Goal: Task Accomplishment & Management: Complete application form

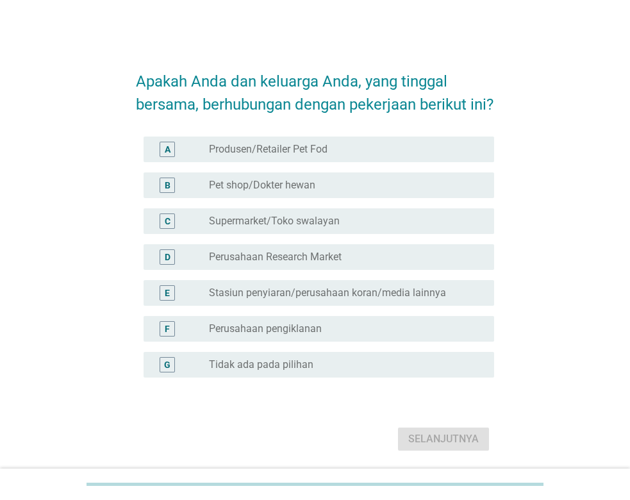
click at [279, 371] on label "Tidak ada pada pilihan" at bounding box center [261, 364] width 104 height 13
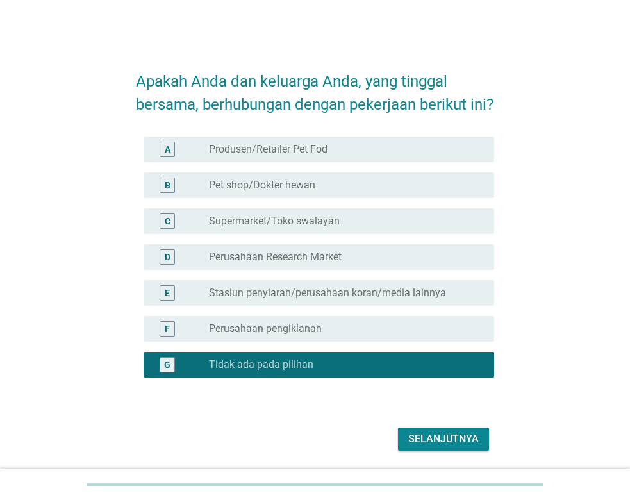
click at [444, 446] on div "Selanjutnya" at bounding box center [443, 438] width 70 height 15
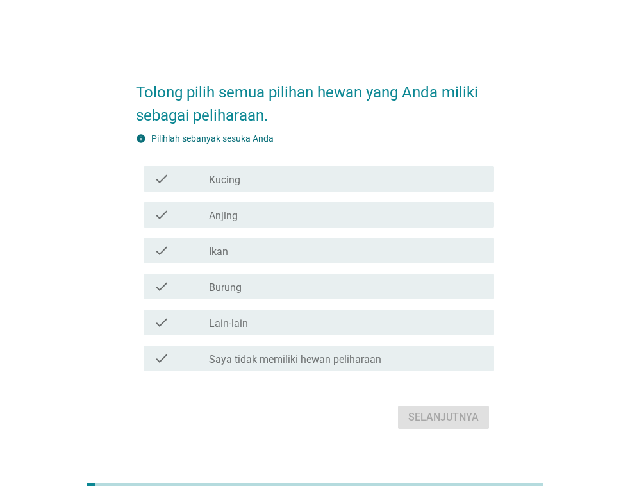
click at [274, 183] on div "check_box_outline_blank Kucing" at bounding box center [346, 178] width 275 height 15
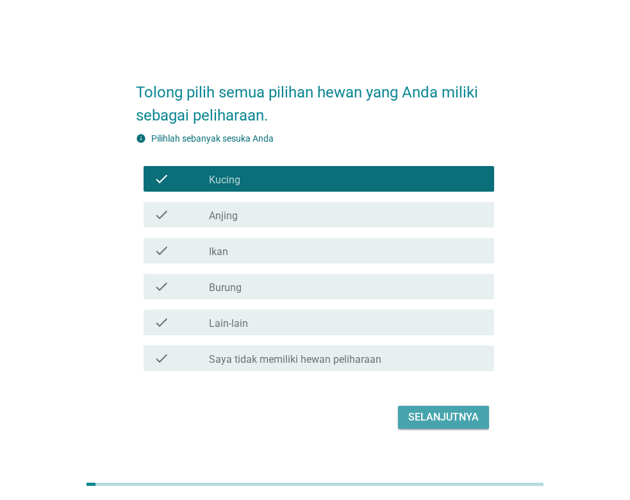
click at [466, 423] on div "Selanjutnya" at bounding box center [443, 416] width 70 height 15
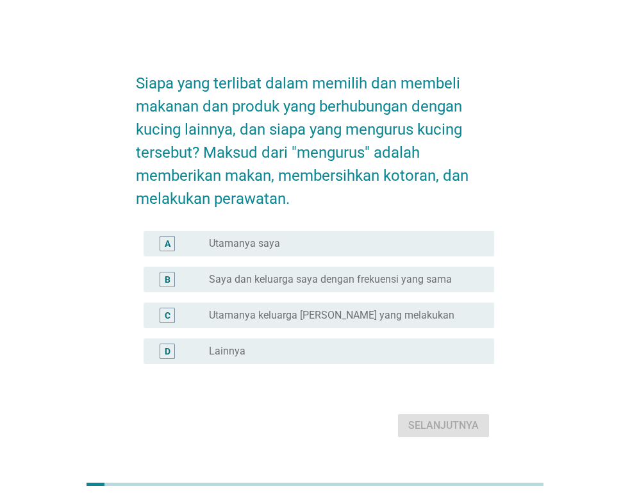
click at [279, 243] on div "radio_button_unchecked Utamanya saya" at bounding box center [341, 243] width 265 height 13
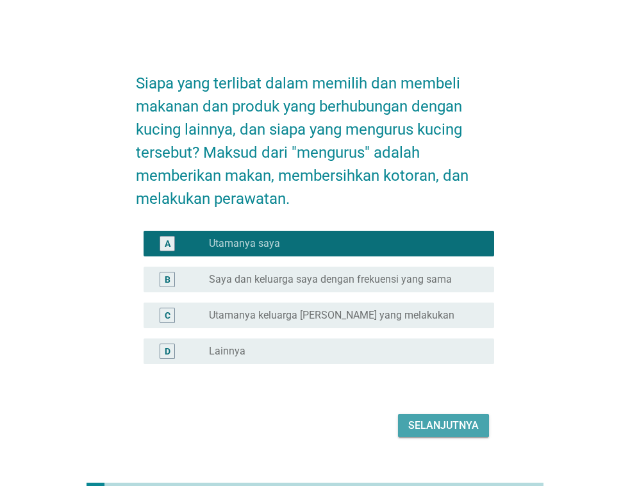
click at [443, 424] on div "Selanjutnya" at bounding box center [443, 425] width 70 height 15
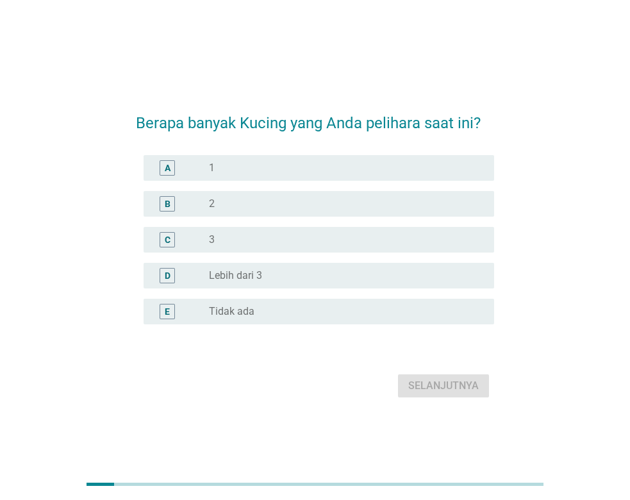
click at [246, 167] on div "radio_button_unchecked 1" at bounding box center [341, 167] width 265 height 13
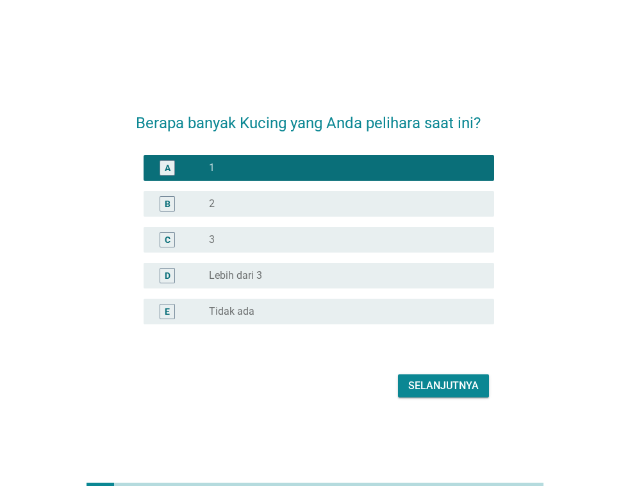
click at [436, 386] on div "Selanjutnya" at bounding box center [443, 385] width 70 height 15
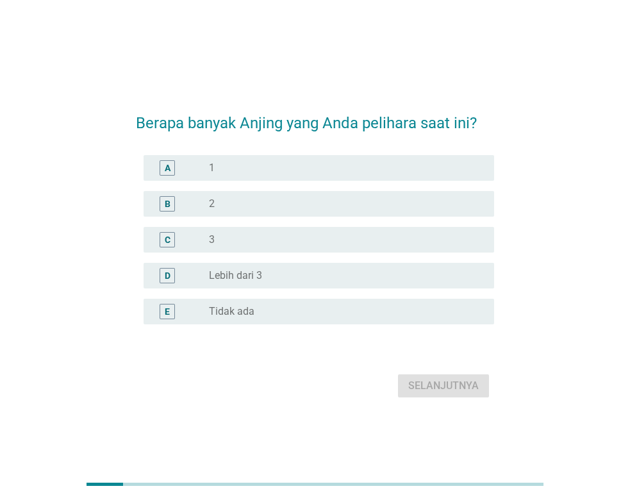
click at [325, 306] on div "radio_button_unchecked Tidak ada" at bounding box center [341, 311] width 265 height 13
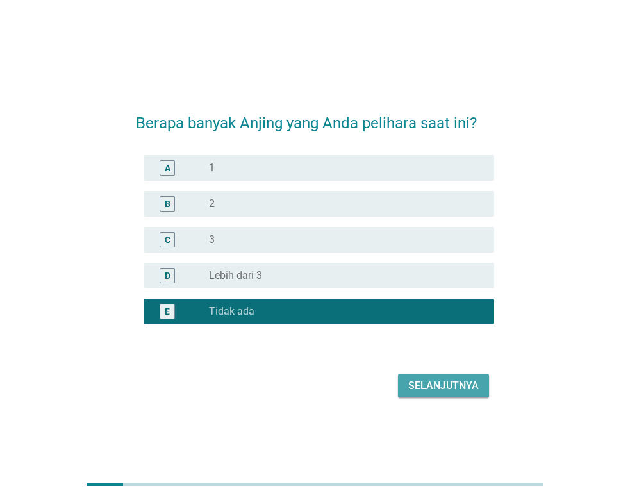
click at [436, 377] on button "Selanjutnya" at bounding box center [443, 385] width 91 height 23
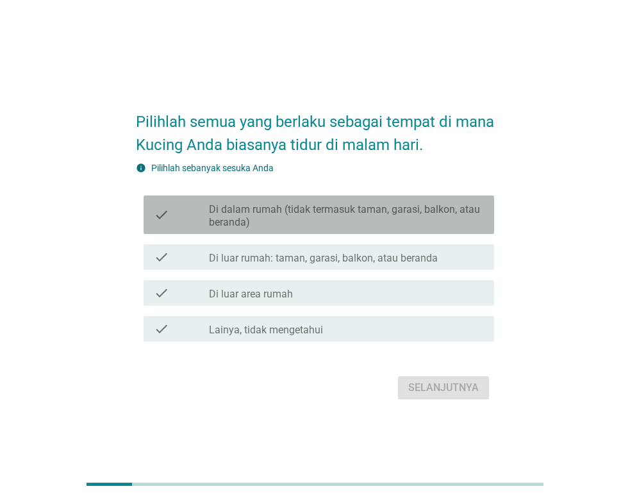
click at [343, 213] on label "Di dalam rumah (tidak termasuk taman, garasi, balkon, atau beranda)" at bounding box center [346, 216] width 275 height 26
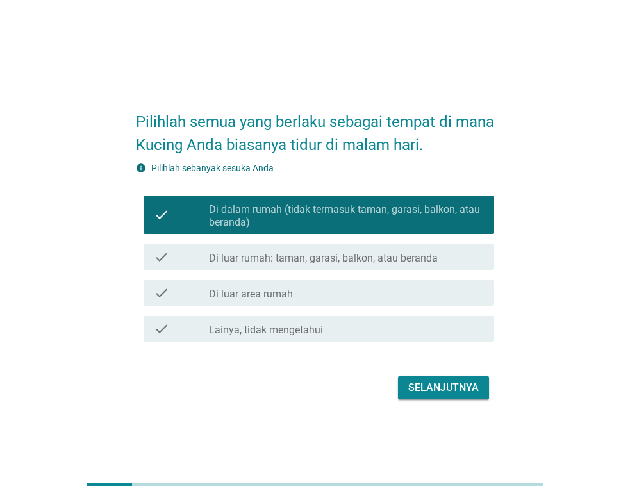
click at [348, 293] on div "check_box_outline_blank Di luar area rumah" at bounding box center [346, 292] width 275 height 15
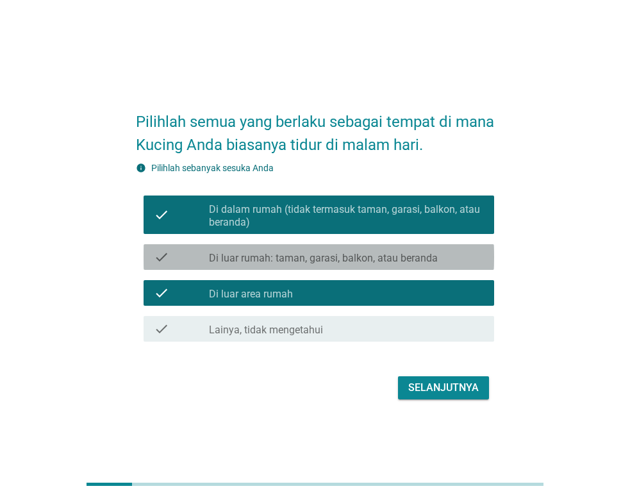
click at [348, 261] on label "Di luar rumah: taman, garasi, balkon, atau beranda" at bounding box center [323, 258] width 229 height 13
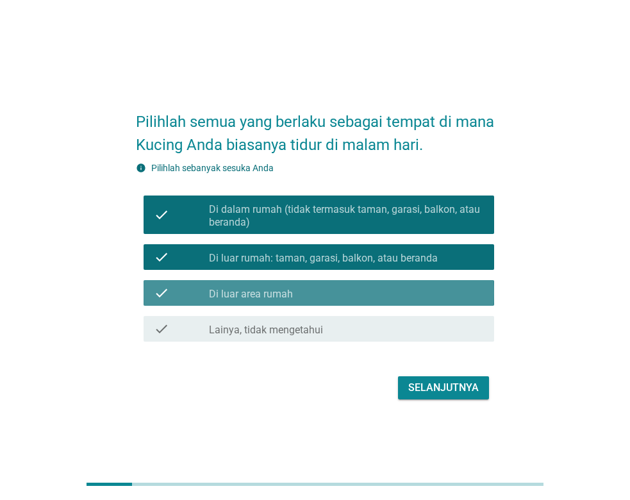
click at [348, 295] on div "check_box_outline_blank Di luar area rumah" at bounding box center [346, 292] width 275 height 15
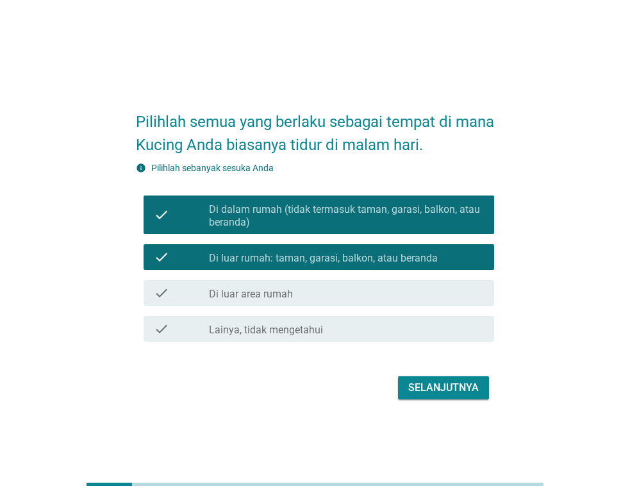
click at [348, 262] on label "Di luar rumah: taman, garasi, balkon, atau beranda" at bounding box center [323, 258] width 229 height 13
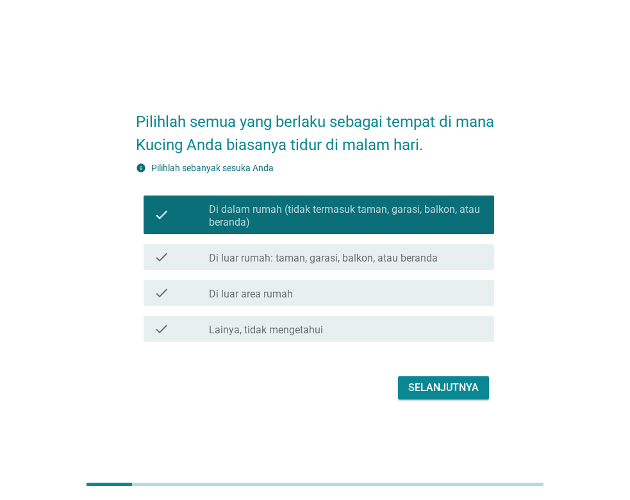
click at [376, 300] on div "check check_box_outline_blank Di luar area rumah" at bounding box center [318, 293] width 350 height 26
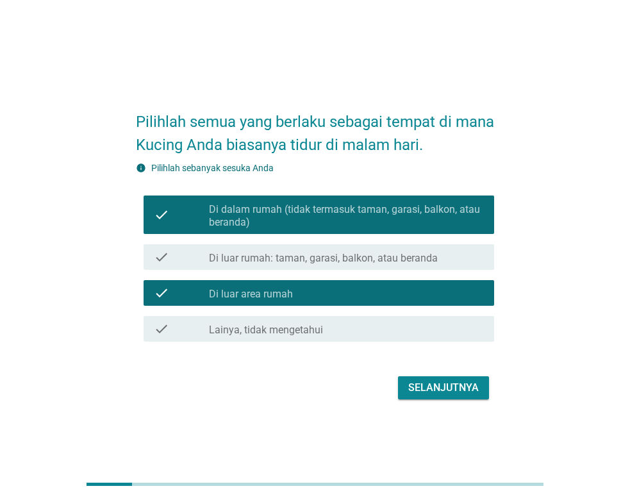
click at [437, 380] on div "Selanjutnya" at bounding box center [443, 387] width 70 height 15
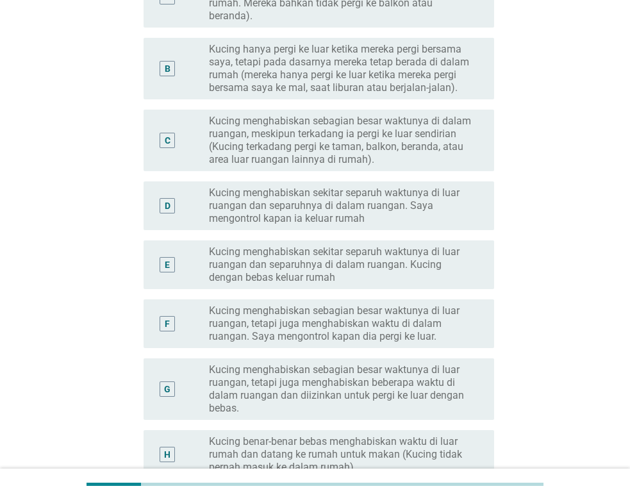
scroll to position [261, 0]
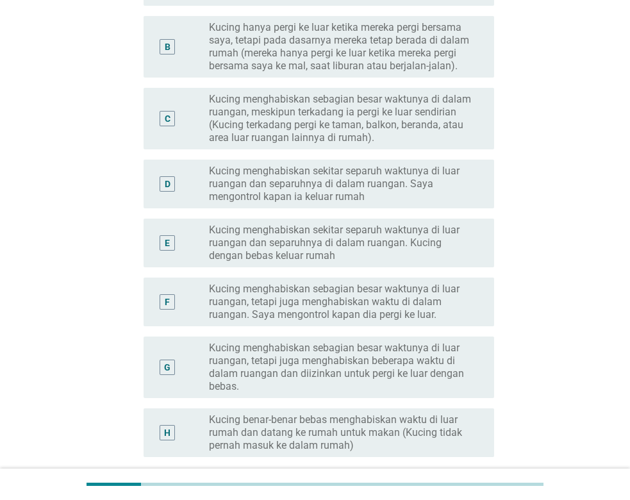
click at [332, 65] on label "Kucing hanya pergi ke luar ketika mereka pergi bersama saya, tetapi pada dasarn…" at bounding box center [341, 46] width 265 height 51
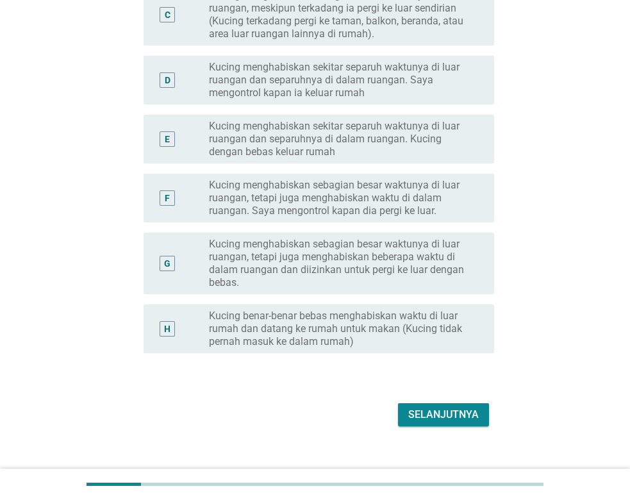
scroll to position [383, 0]
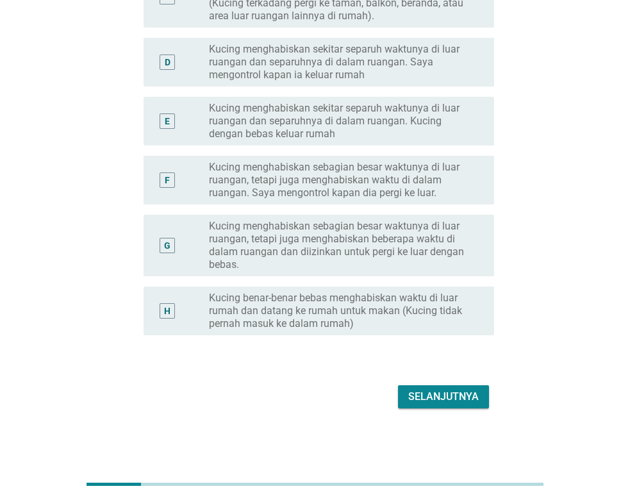
click at [452, 388] on button "Selanjutnya" at bounding box center [443, 396] width 91 height 23
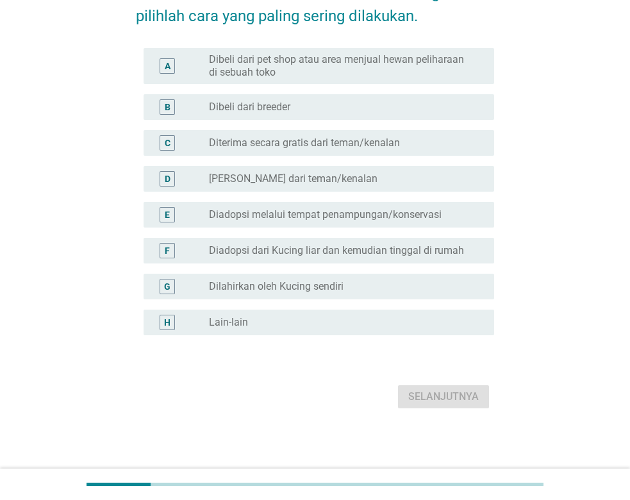
scroll to position [0, 0]
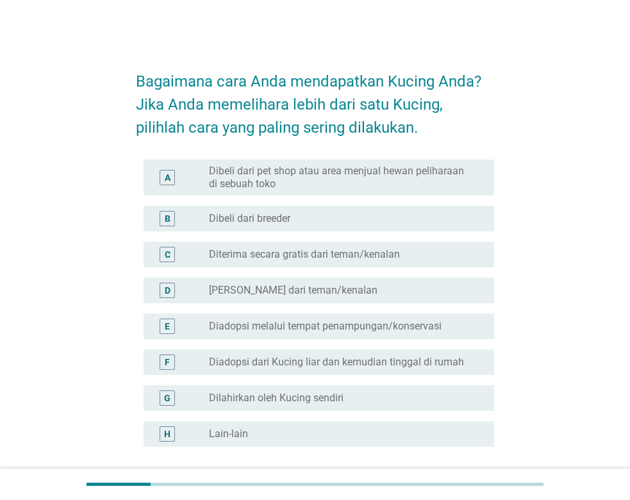
drag, startPoint x: 313, startPoint y: 152, endPoint x: 312, endPoint y: 159, distance: 6.4
click at [312, 152] on form "Bagaimana cara Anda mendapatkan Kucing Anda? Jika Anda memelihara lebih dari sa…" at bounding box center [315, 290] width 358 height 466
click at [316, 192] on div "A radio_button_unchecked Dibeli dari pet shop atau area menjual hewan peliharaa…" at bounding box center [318, 177] width 350 height 36
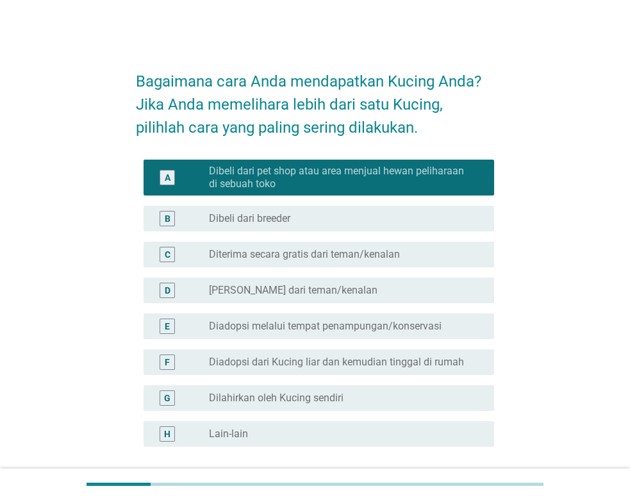
scroll to position [111, 0]
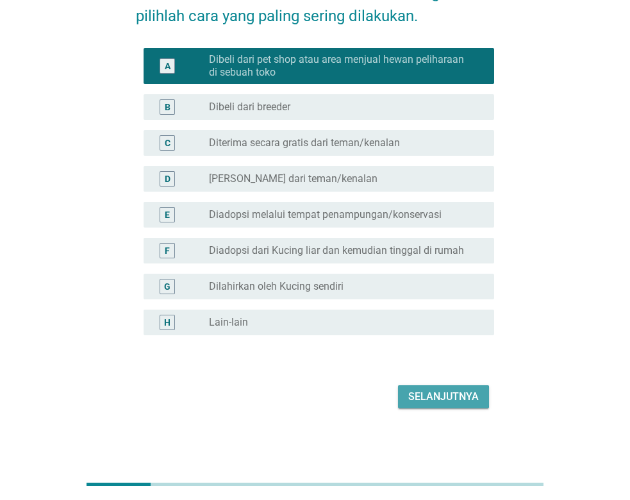
click at [441, 397] on div "Selanjutnya" at bounding box center [443, 396] width 70 height 15
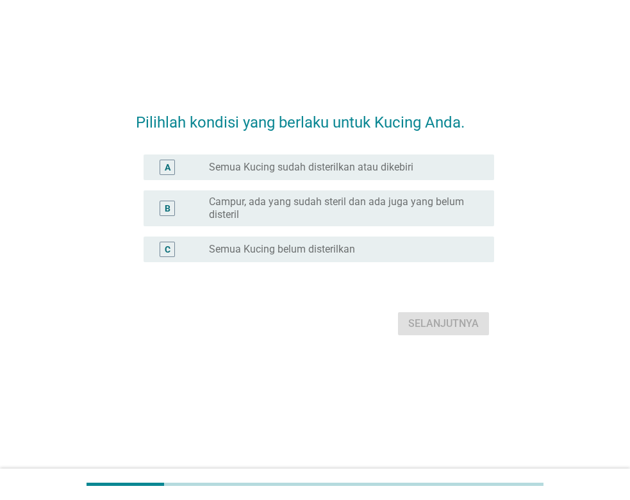
scroll to position [0, 0]
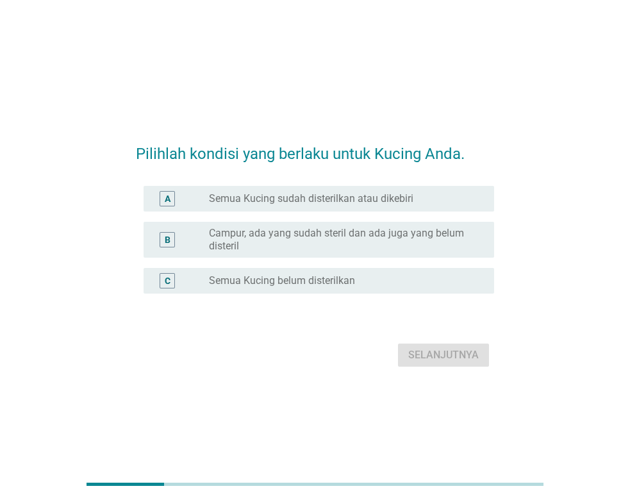
click at [339, 280] on label "Semua Kucing belum disterilkan" at bounding box center [282, 280] width 146 height 13
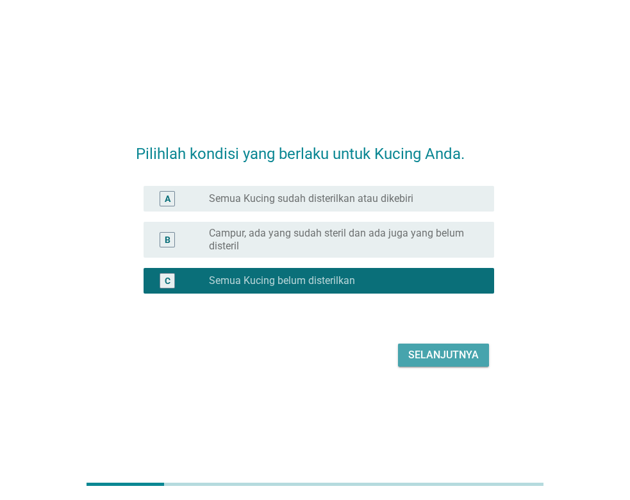
click at [459, 359] on div "Selanjutnya" at bounding box center [443, 354] width 70 height 15
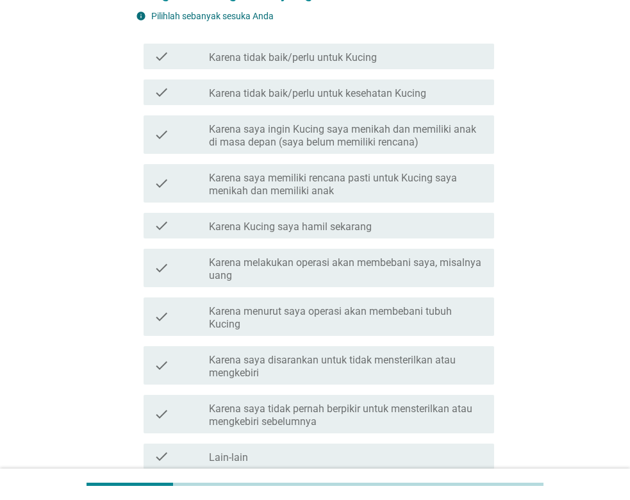
scroll to position [196, 0]
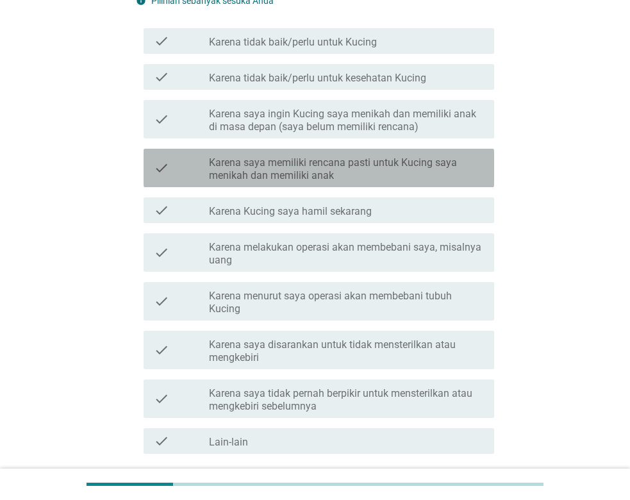
click at [333, 163] on label "Karena saya memiliki rencana pasti untuk Kucing saya menikah dan memiliki anak" at bounding box center [346, 169] width 275 height 26
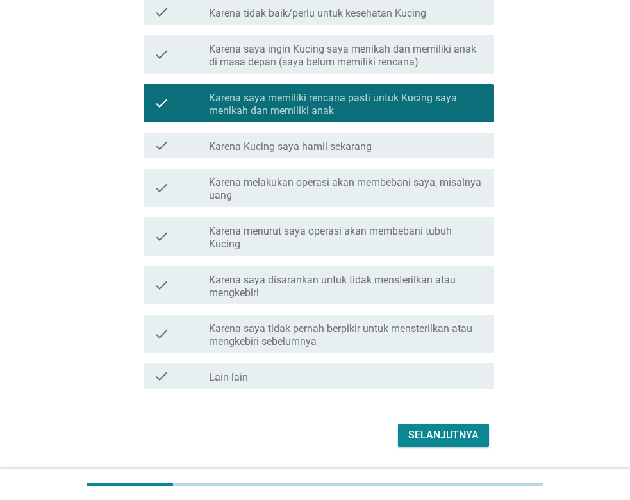
scroll to position [299, 0]
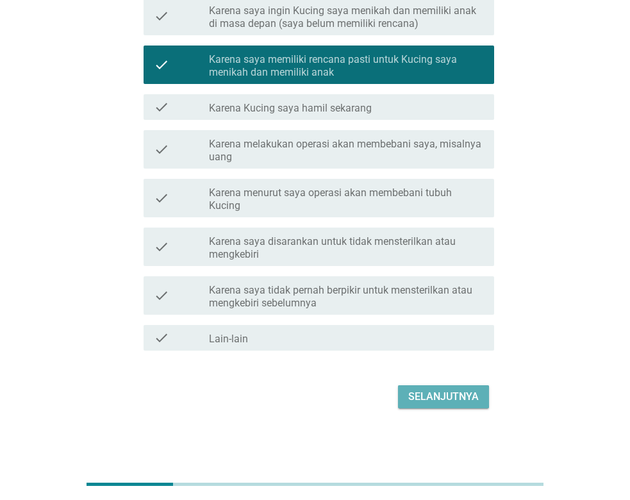
click at [451, 395] on div "Selanjutnya" at bounding box center [443, 396] width 70 height 15
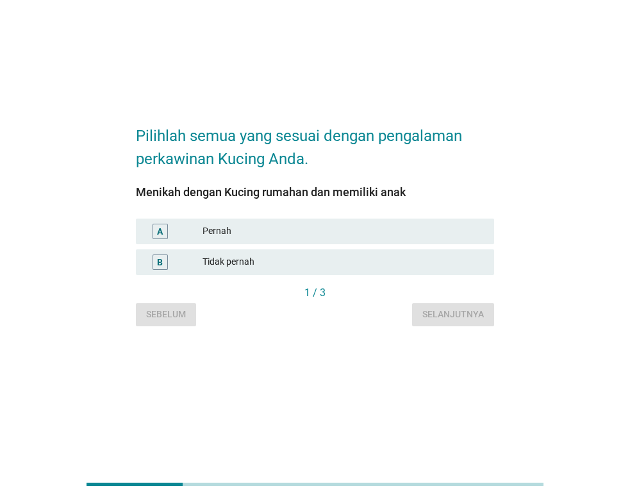
scroll to position [0, 0]
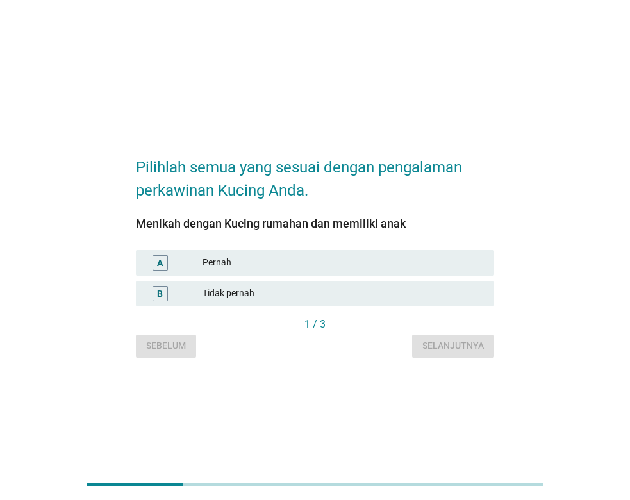
click at [338, 265] on div "Pernah" at bounding box center [342, 262] width 281 height 15
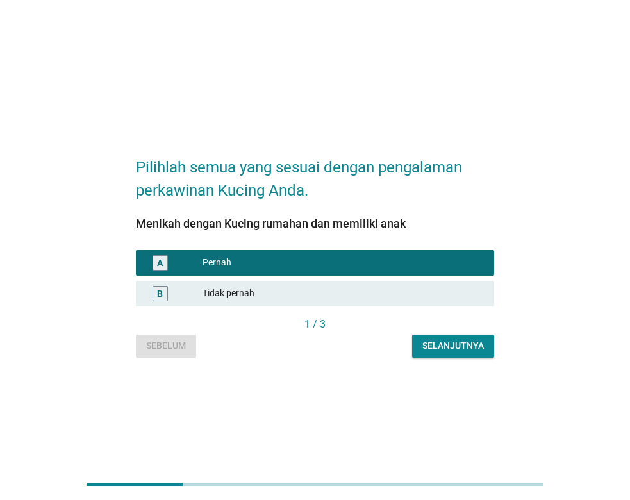
click at [442, 349] on div "Selanjutnya" at bounding box center [452, 345] width 61 height 13
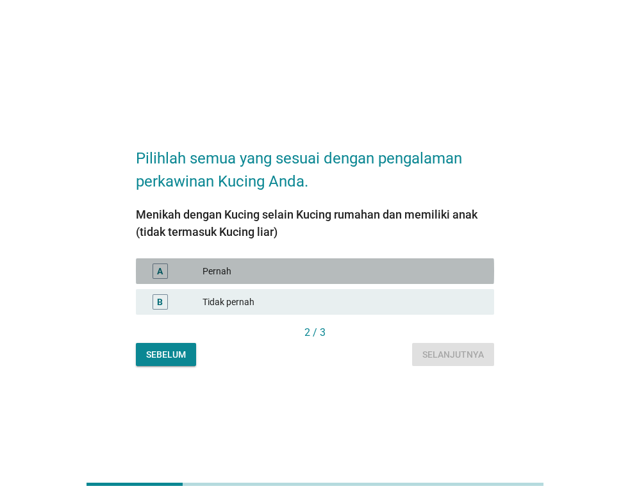
click at [314, 265] on div "Pernah" at bounding box center [342, 270] width 281 height 15
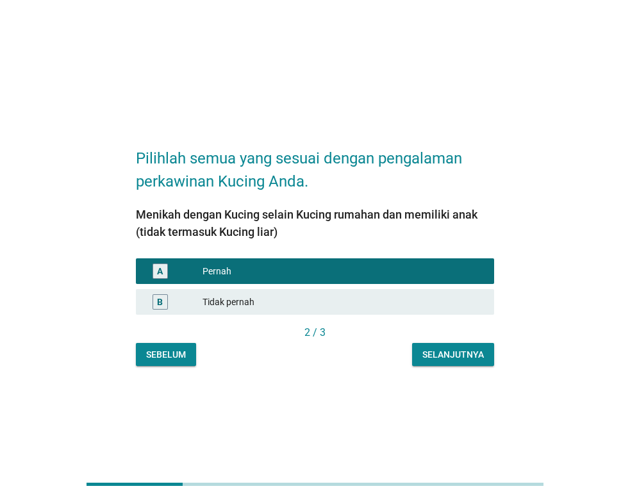
click at [452, 357] on div "Selanjutnya" at bounding box center [452, 354] width 61 height 13
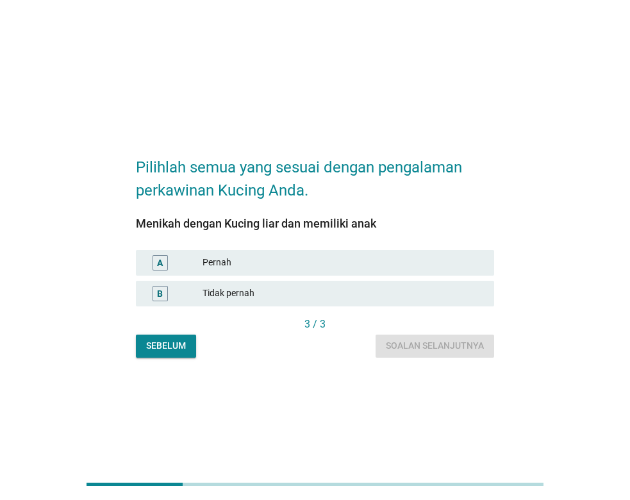
click at [366, 259] on div "Pernah" at bounding box center [342, 262] width 281 height 15
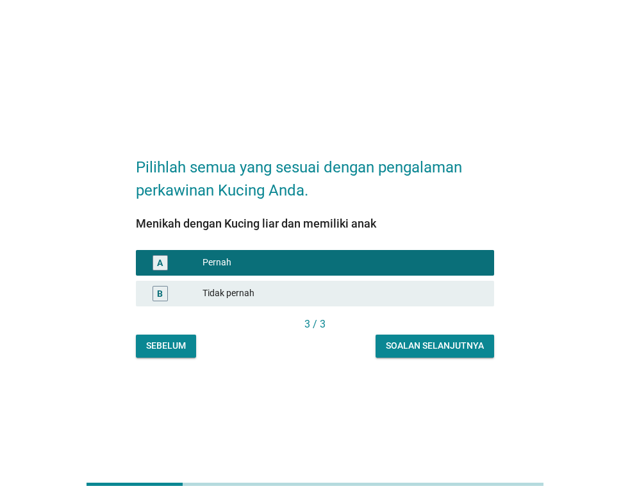
click at [420, 348] on div "Soalan selanjutnya" at bounding box center [435, 345] width 98 height 13
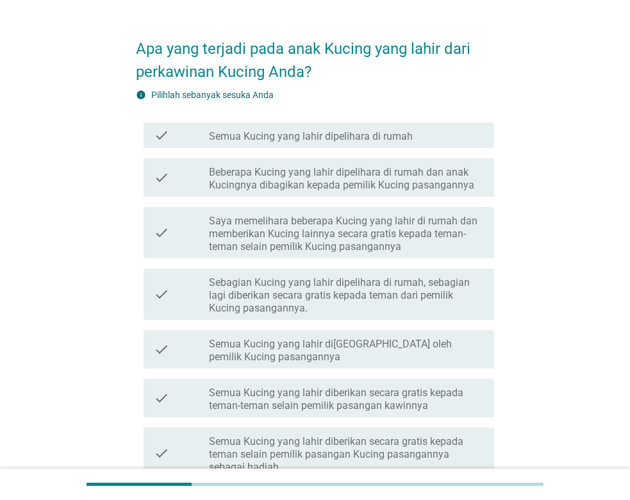
scroll to position [65, 0]
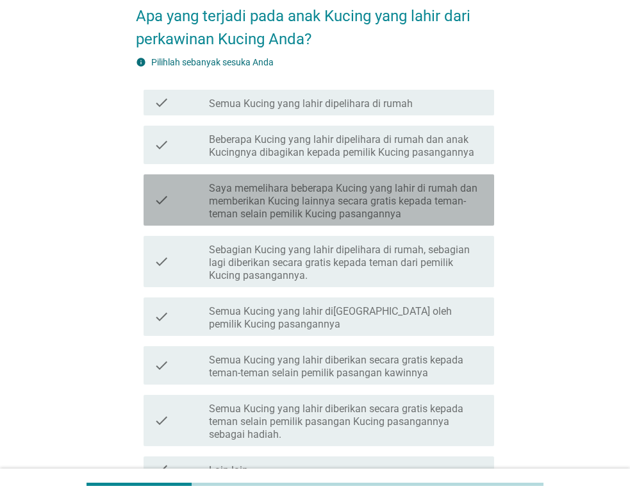
click at [366, 208] on label "Saya memelihara beberapa Kucing yang lahir di rumah dan memberikan Kucing lainn…" at bounding box center [346, 201] width 275 height 38
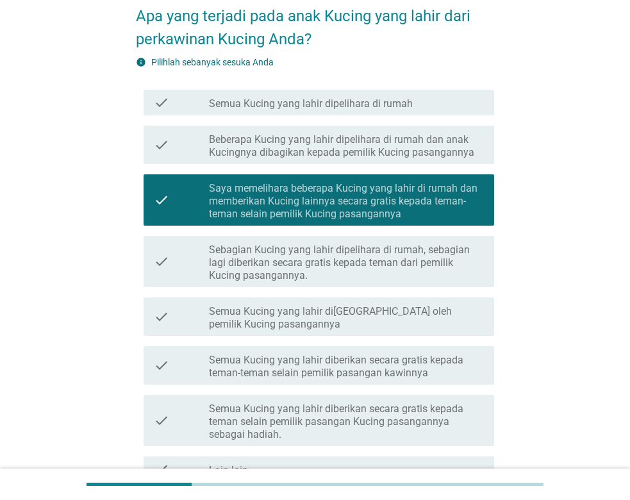
scroll to position [131, 0]
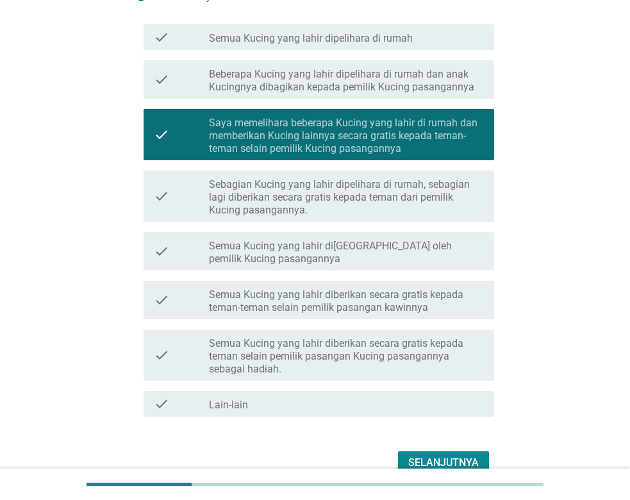
click at [436, 457] on div "Selanjutnya" at bounding box center [443, 462] width 70 height 15
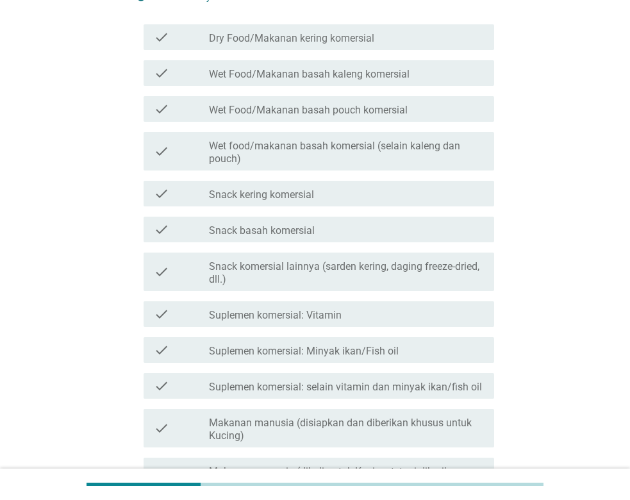
scroll to position [0, 0]
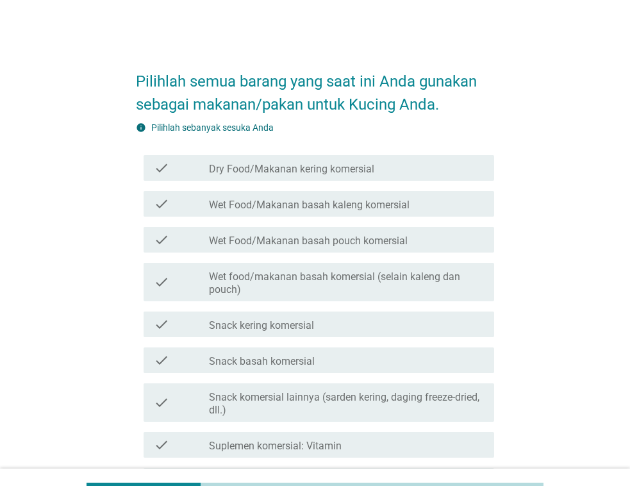
click at [368, 168] on label "Dry Food/Makanan kering komersial" at bounding box center [291, 169] width 165 height 13
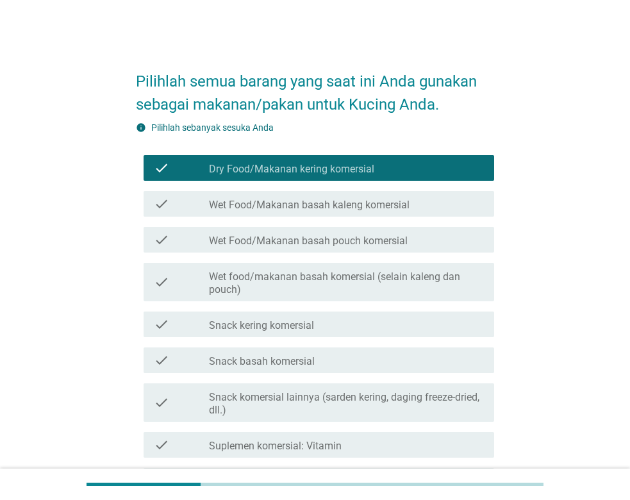
click at [368, 241] on label "Wet Food/Makanan basah pouch komersial" at bounding box center [308, 240] width 199 height 13
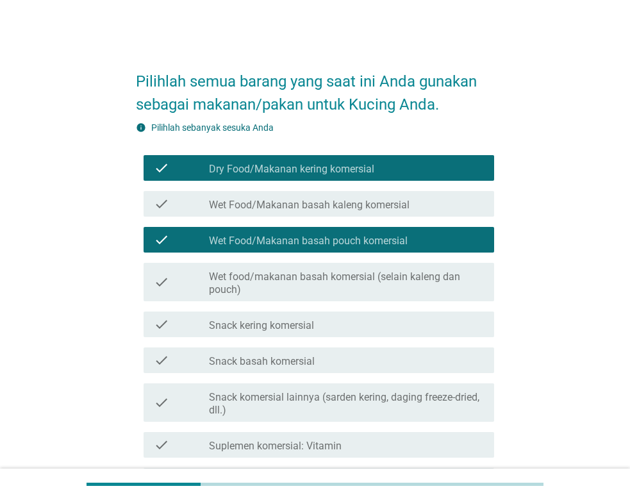
click at [370, 210] on label "Wet Food/Makanan basah kaleng komersial" at bounding box center [309, 205] width 200 height 13
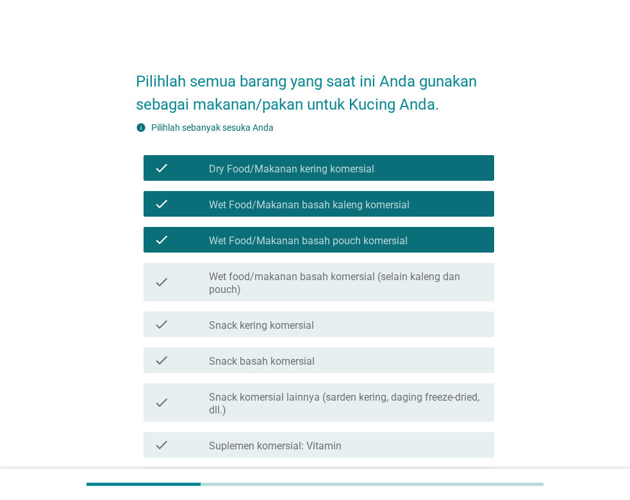
scroll to position [65, 0]
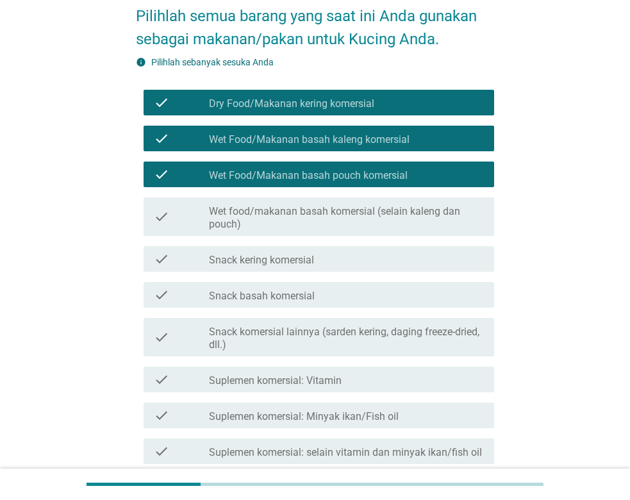
click at [370, 210] on label "Wet food/makanan basah komersial (selain kaleng dan pouch)" at bounding box center [346, 218] width 275 height 26
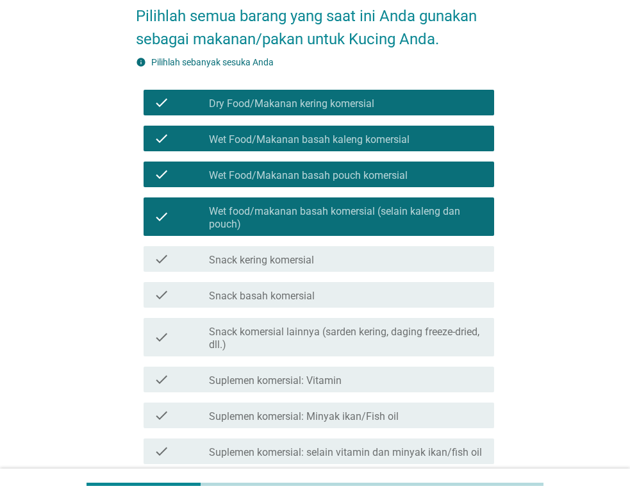
click at [370, 210] on label "Wet food/makanan basah komersial (selain kaleng dan pouch)" at bounding box center [346, 218] width 275 height 26
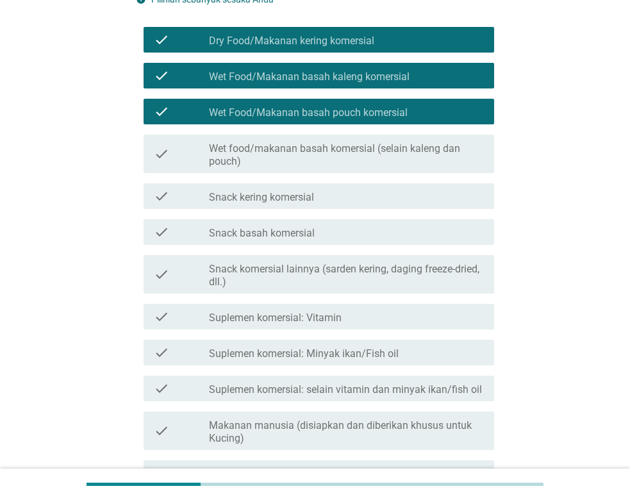
scroll to position [131, 0]
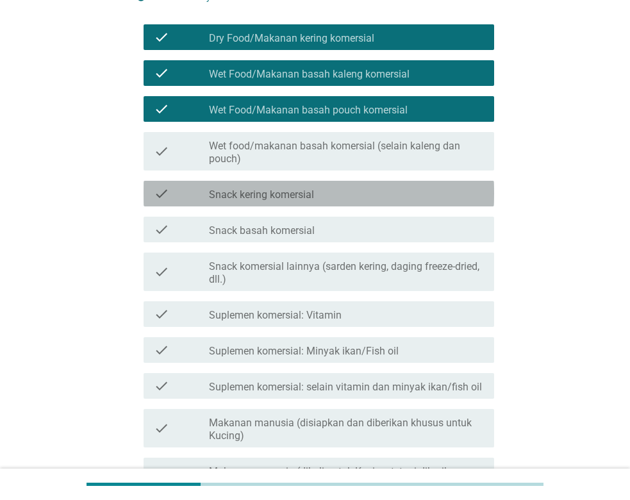
click at [369, 205] on div "check check_box_outline_blank Snack kering komersial" at bounding box center [318, 194] width 350 height 26
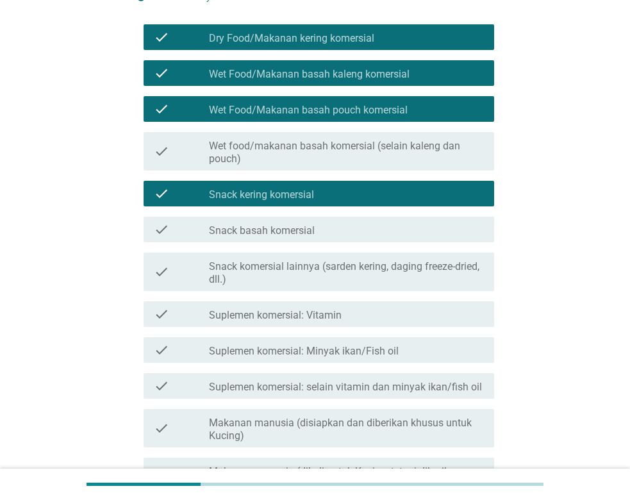
click at [363, 240] on div "check check_box_outline_blank Snack basah komersial" at bounding box center [318, 229] width 350 height 26
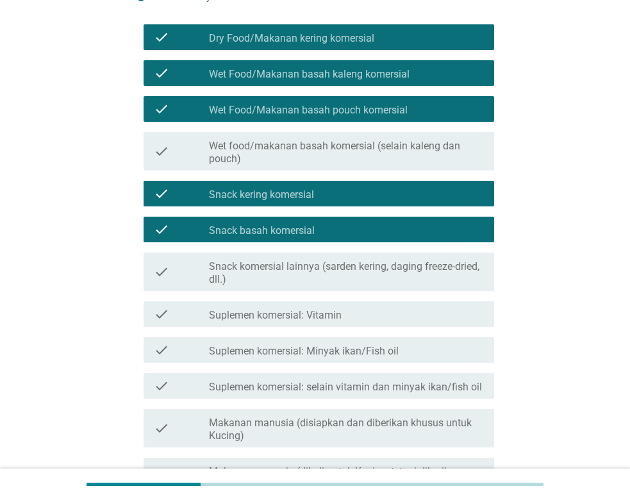
click at [361, 274] on label "Snack komersial lainnya (sarden kering, daging freeze-dried, dll.)" at bounding box center [346, 273] width 275 height 26
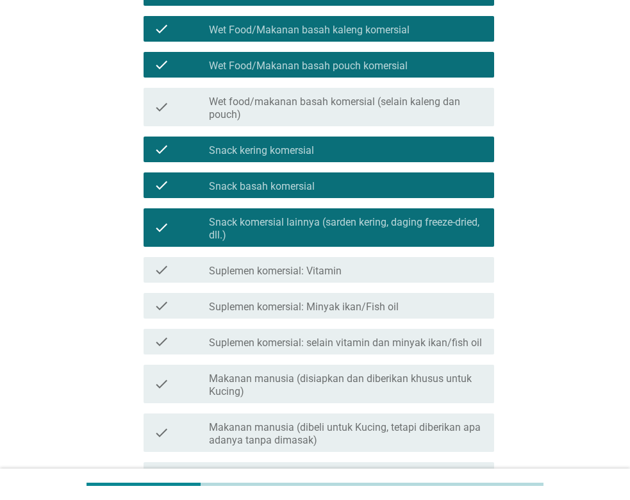
scroll to position [196, 0]
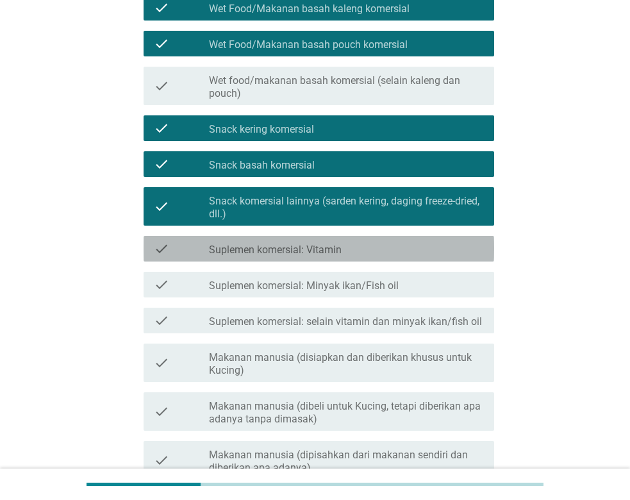
click at [360, 249] on div "check_box_outline_blank Suplemen komersial: Vitamin" at bounding box center [346, 248] width 275 height 15
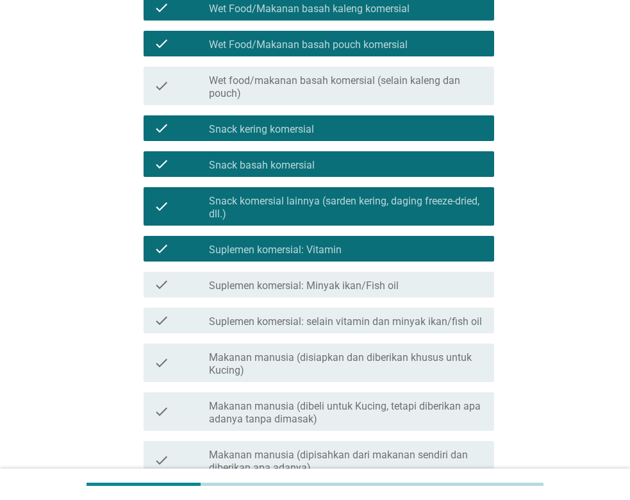
click at [357, 281] on label "Suplemen komersial: Minyak ikan/Fish oil" at bounding box center [304, 285] width 190 height 13
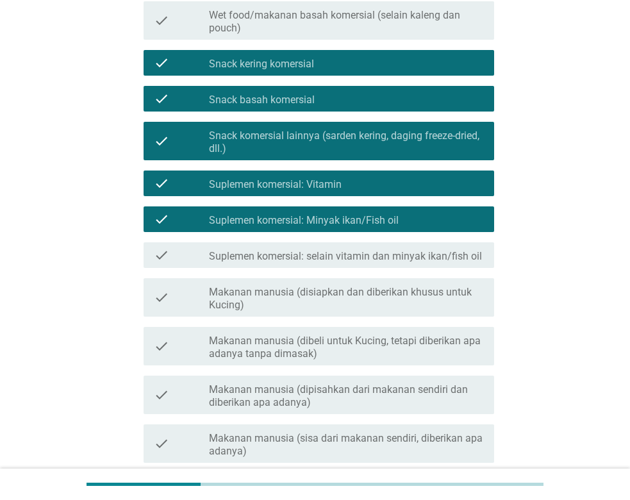
scroll to position [327, 0]
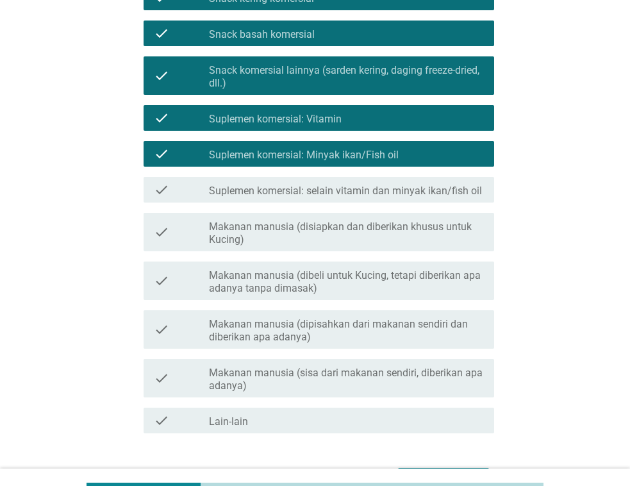
click at [368, 233] on label "Makanan manusia (disiapkan dan diberikan khusus untuk Kucing)" at bounding box center [346, 233] width 275 height 26
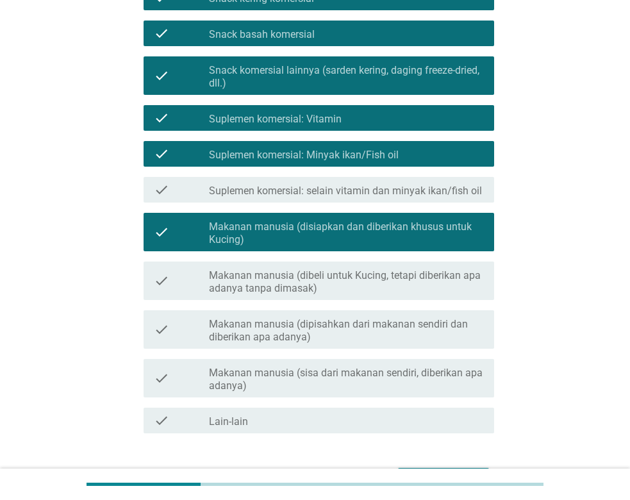
click at [368, 240] on label "Makanan manusia (disiapkan dan diberikan khusus untuk Kucing)" at bounding box center [346, 233] width 275 height 26
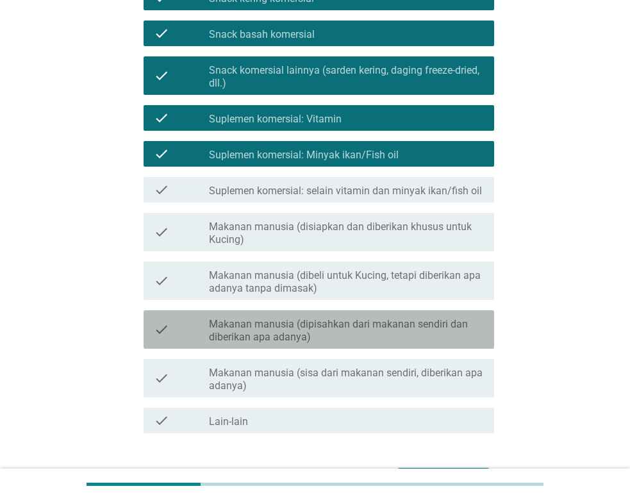
click at [339, 336] on label "Makanan manusia (dipisahkan dari makanan sendiri dan diberikan apa adanya)" at bounding box center [346, 331] width 275 height 26
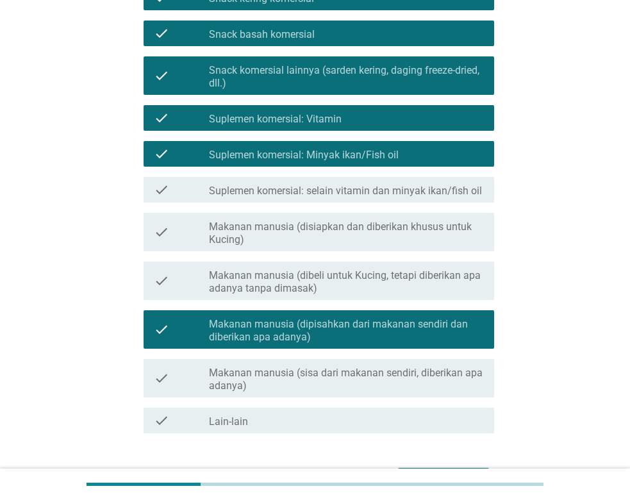
click at [326, 373] on label "Makanan manusia (sisa dari makanan sendiri, diberikan apa adanya)" at bounding box center [346, 379] width 275 height 26
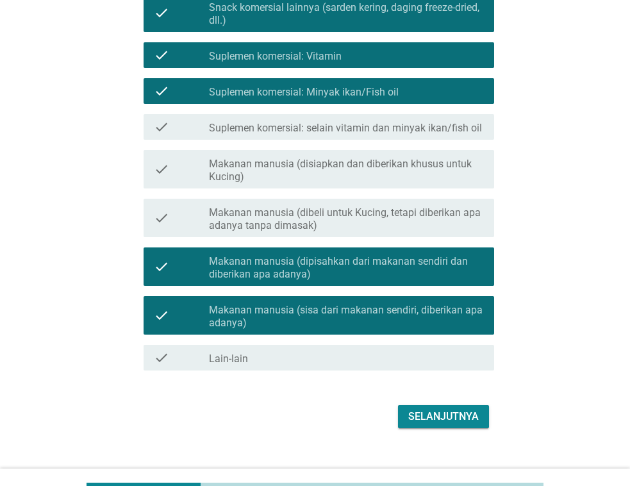
scroll to position [409, 0]
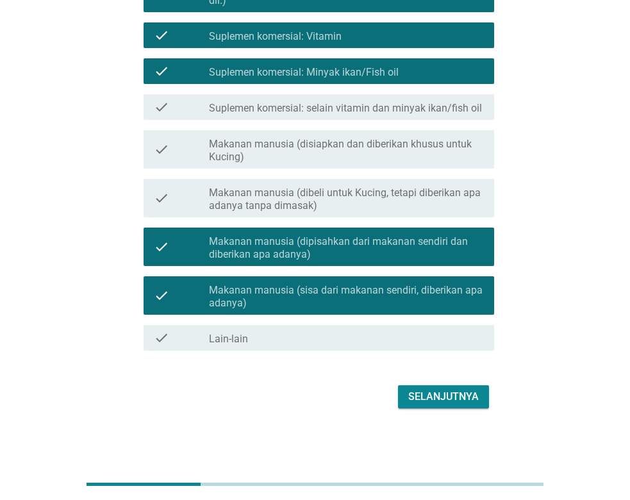
click at [434, 402] on div "Selanjutnya" at bounding box center [443, 396] width 70 height 15
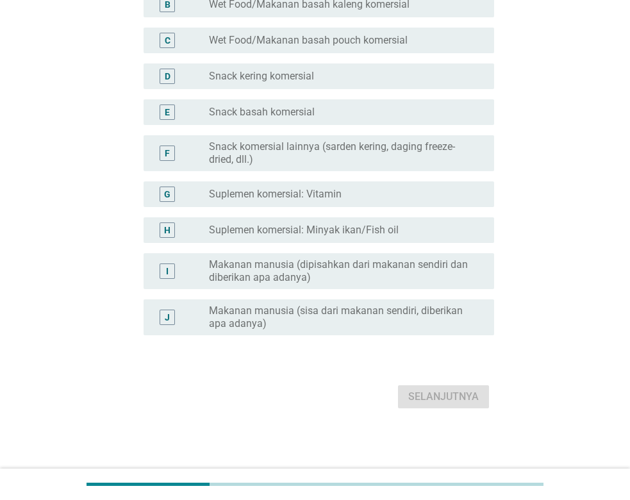
scroll to position [0, 0]
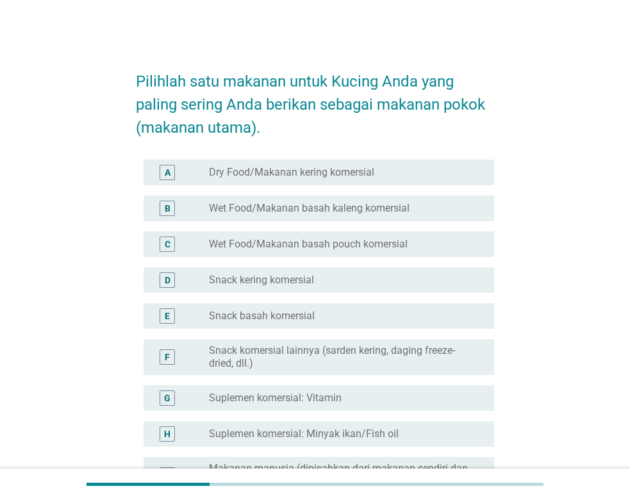
click at [314, 177] on label "Dry Food/Makanan kering komersial" at bounding box center [291, 172] width 165 height 13
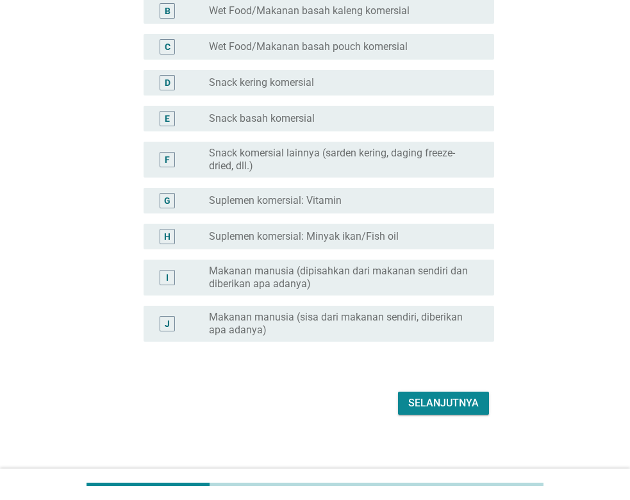
scroll to position [204, 0]
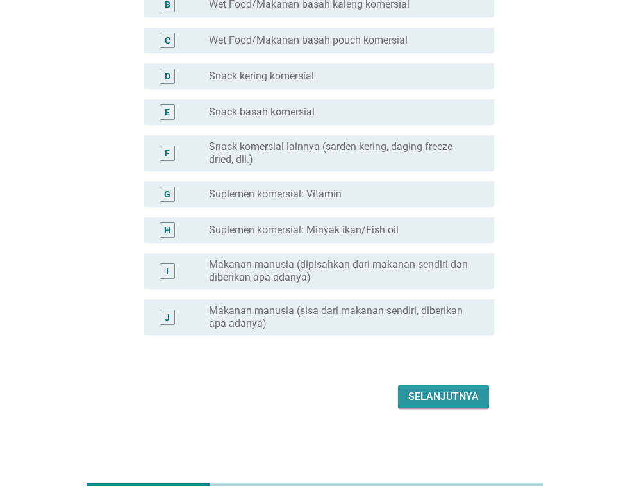
click at [425, 391] on div "Selanjutnya" at bounding box center [443, 396] width 70 height 15
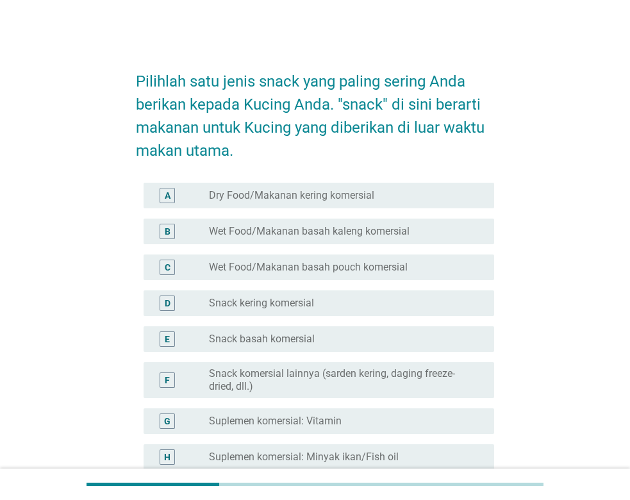
click at [359, 263] on label "Wet Food/Makanan basah pouch komersial" at bounding box center [308, 267] width 199 height 13
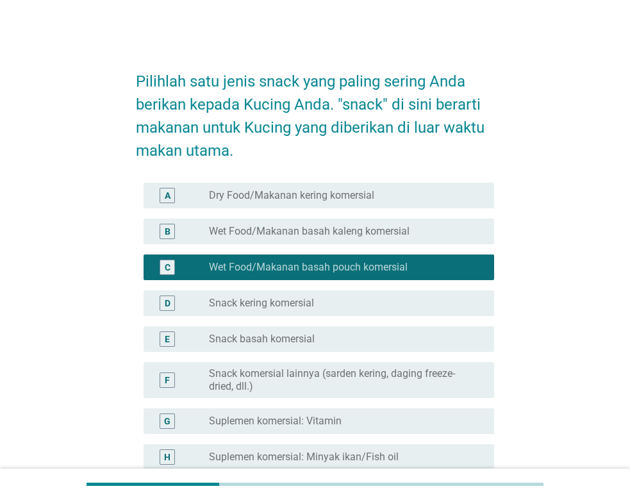
scroll to position [227, 0]
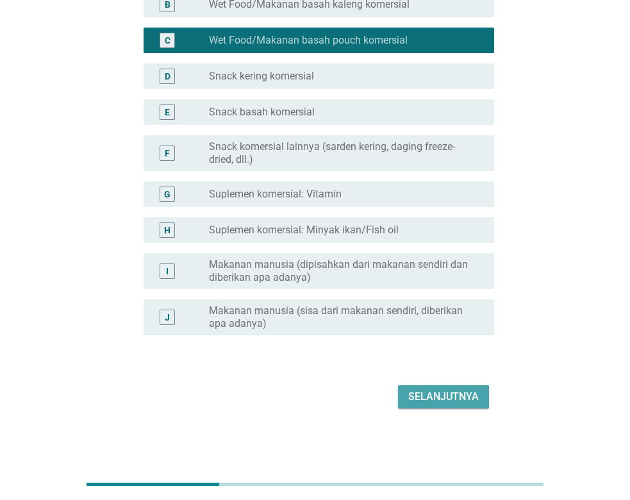
click at [444, 391] on div "Selanjutnya" at bounding box center [443, 396] width 70 height 15
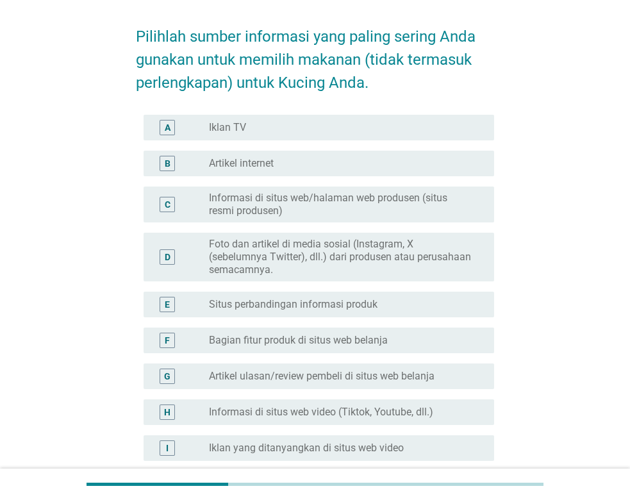
scroll to position [65, 0]
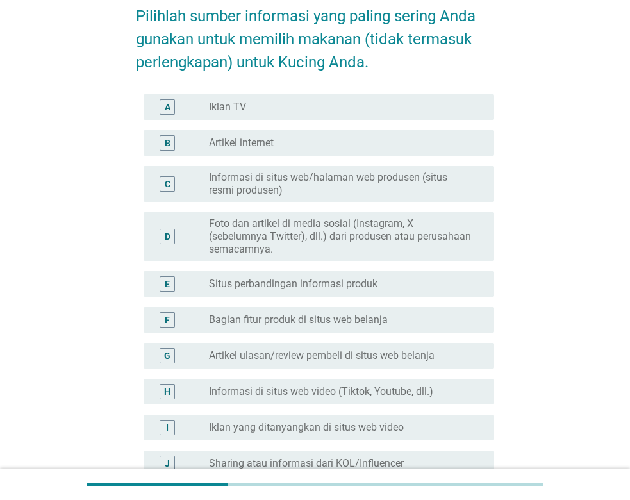
click at [291, 134] on div "B radio_button_unchecked Artikel internet" at bounding box center [318, 143] width 350 height 26
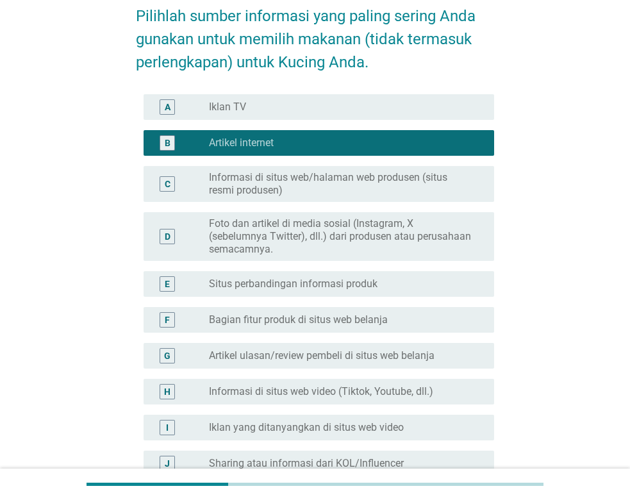
click at [372, 171] on label "Informasi di situs web/halaman web produsen (situs resmi produsen)" at bounding box center [341, 184] width 265 height 26
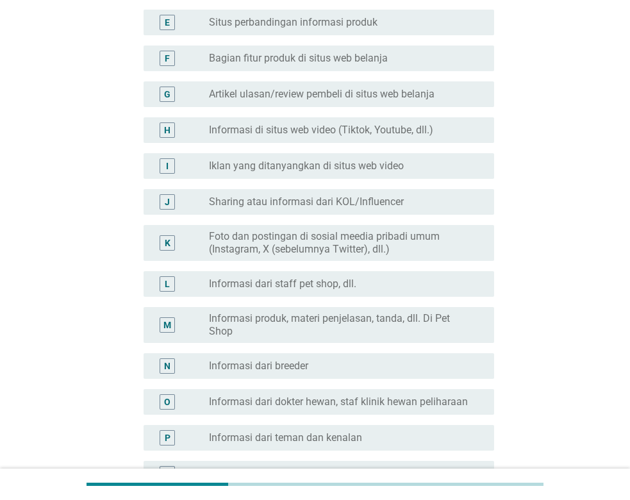
scroll to position [478, 0]
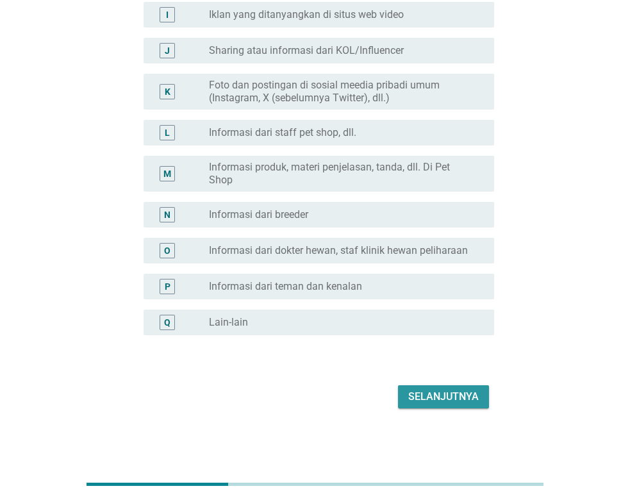
click at [441, 391] on div "Selanjutnya" at bounding box center [443, 396] width 70 height 15
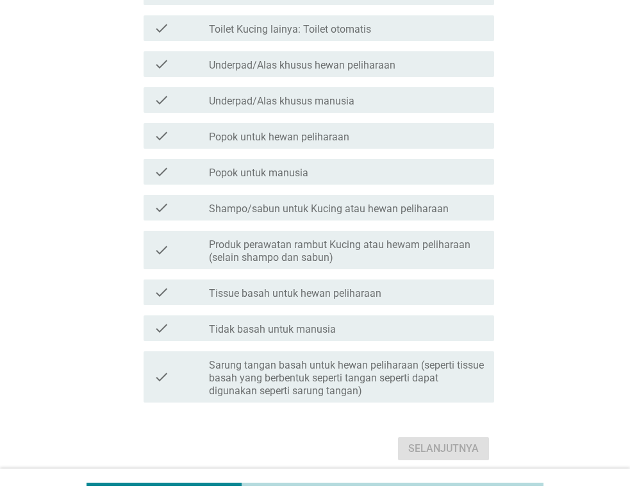
scroll to position [0, 0]
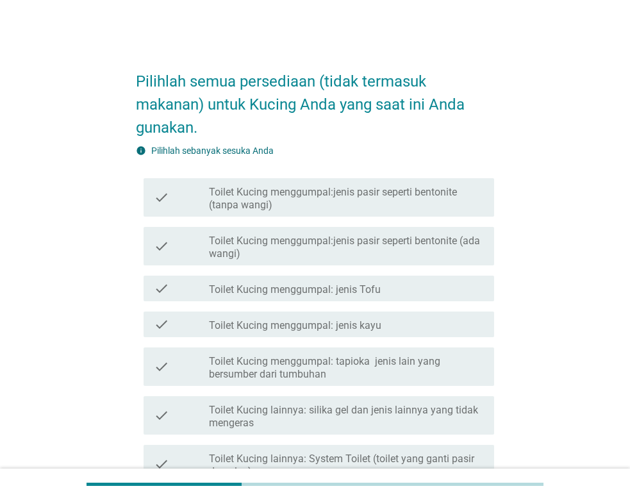
click at [224, 250] on label "Toilet Kucing menggumpal:jenis pasir seperti bentonite (ada wangi)" at bounding box center [346, 247] width 275 height 26
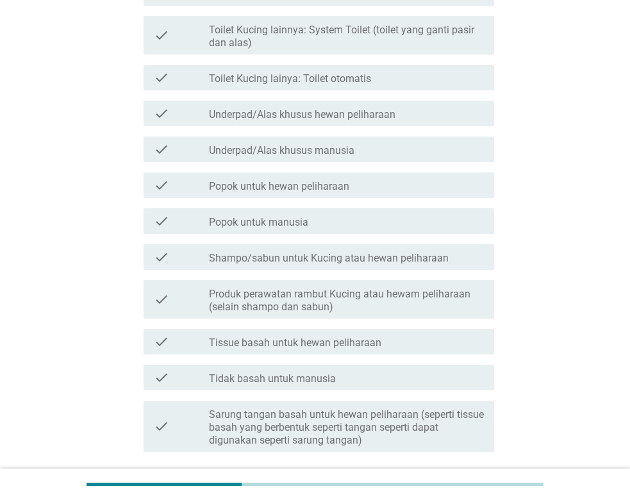
scroll to position [457, 0]
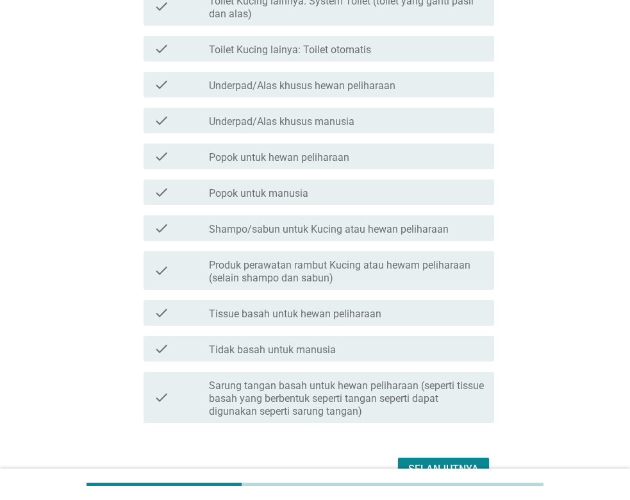
click at [329, 234] on label "Shampo/sabun untuk Kucing atau hewan peliharaan" at bounding box center [329, 229] width 240 height 13
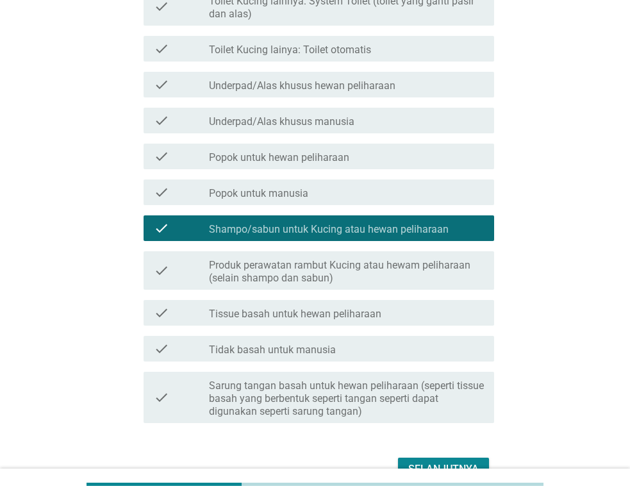
click at [335, 278] on label "Produk perawatan rambut Kucing atau hewam peliharaan (selain shampo dan sabun)" at bounding box center [346, 272] width 275 height 26
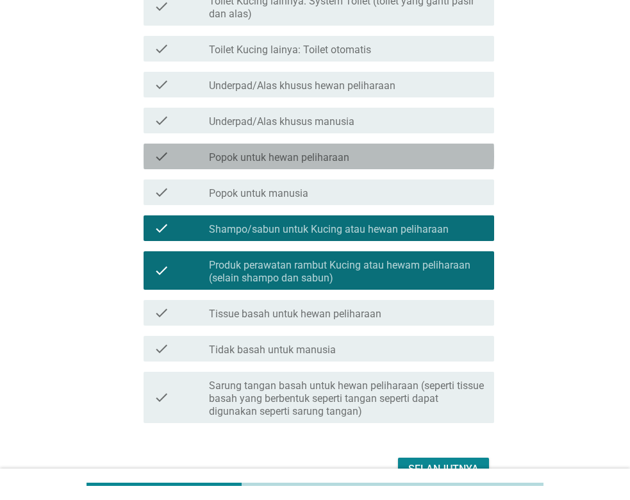
click at [318, 163] on label "Popok untuk hewan peliharaan" at bounding box center [279, 157] width 140 height 13
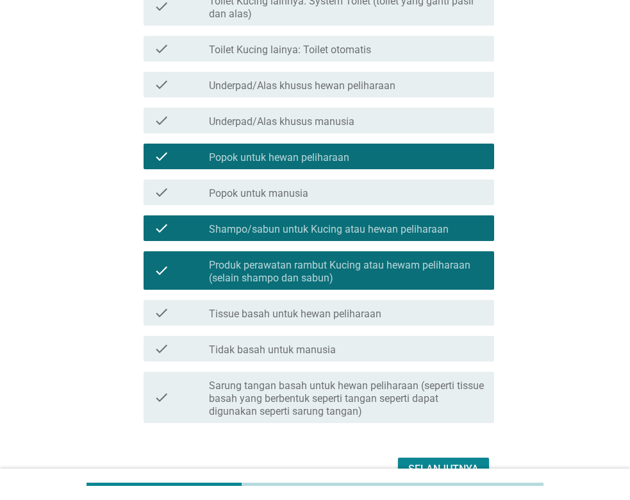
scroll to position [523, 0]
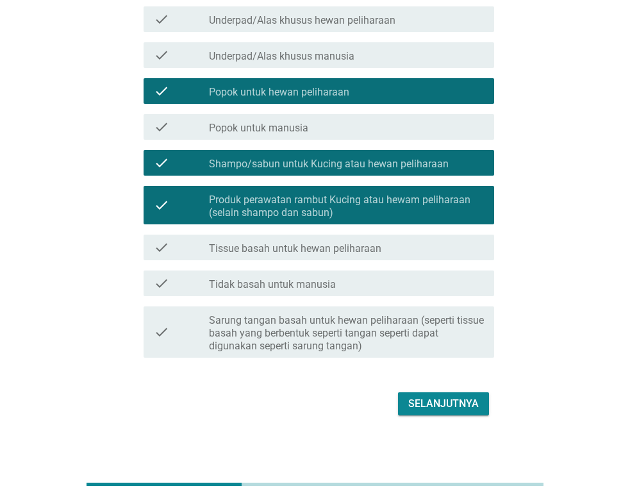
click at [431, 347] on label "Sarung tangan basah untuk hewan peliharaan (seperti tissue basah yang berbentuk…" at bounding box center [346, 333] width 275 height 38
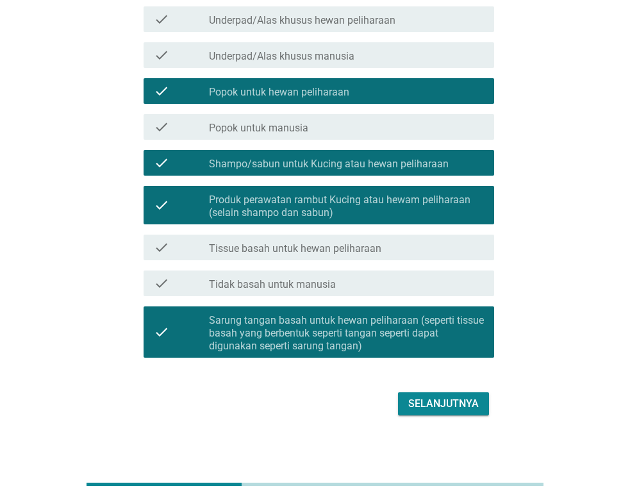
click at [443, 402] on div "Selanjutnya" at bounding box center [443, 403] width 70 height 15
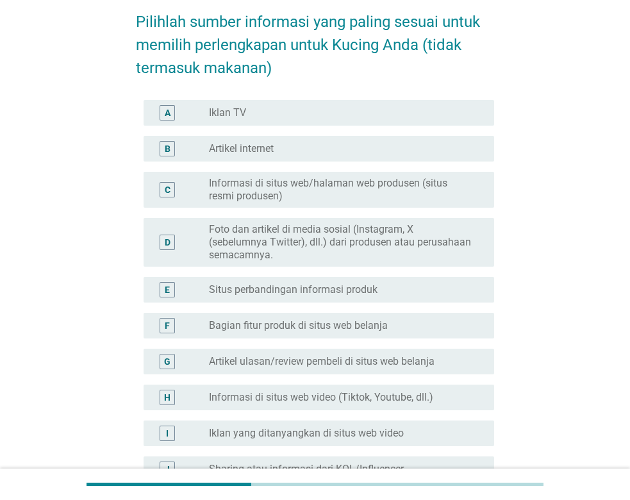
scroll to position [261, 0]
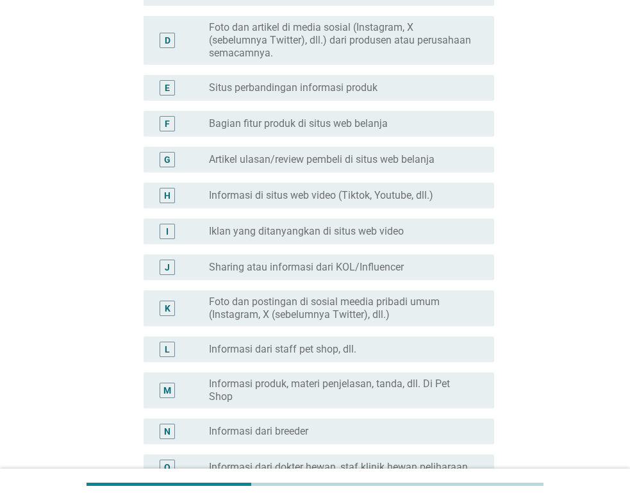
click at [314, 191] on label "Informasi di situs web video (Tiktok, Youtube, dll.)" at bounding box center [321, 195] width 224 height 13
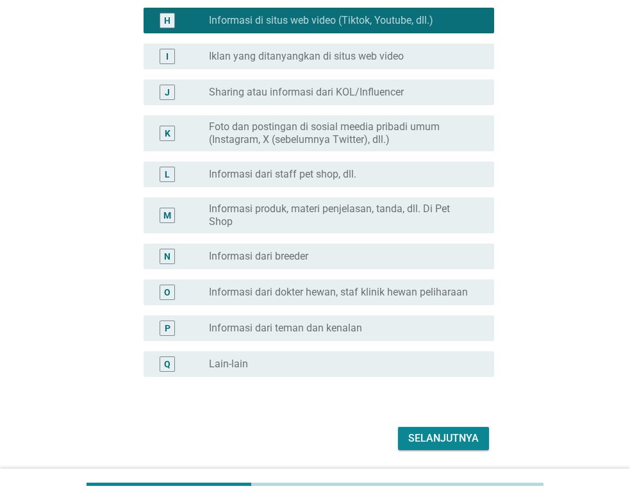
scroll to position [457, 0]
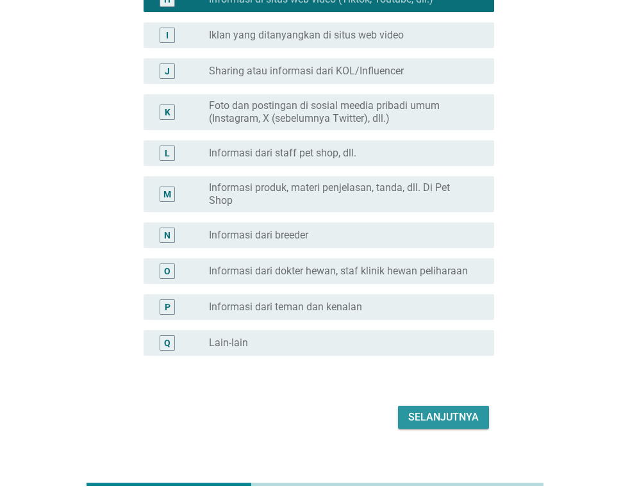
click at [434, 420] on div "Selanjutnya" at bounding box center [443, 416] width 70 height 15
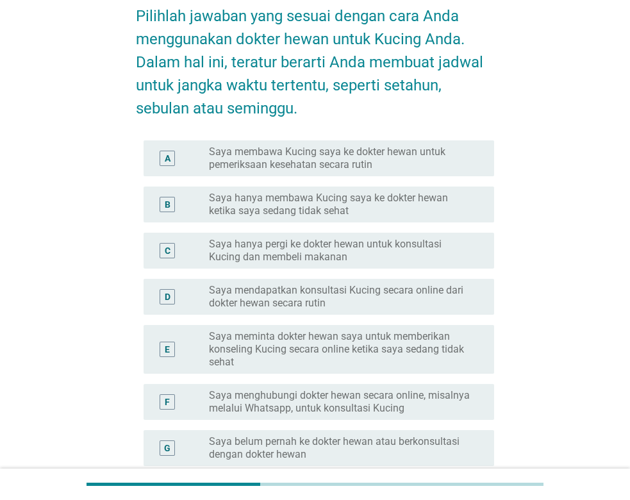
scroll to position [131, 0]
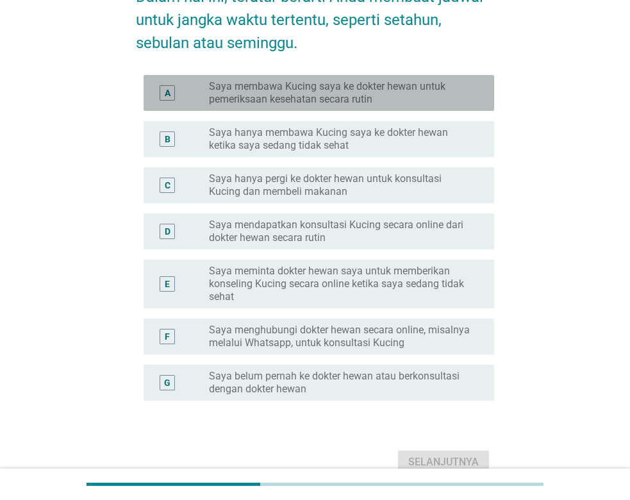
click at [359, 95] on label "Saya membawa Kucing saya ke dokter hewan untuk pemeriksaan kesehatan secara rut…" at bounding box center [341, 93] width 265 height 26
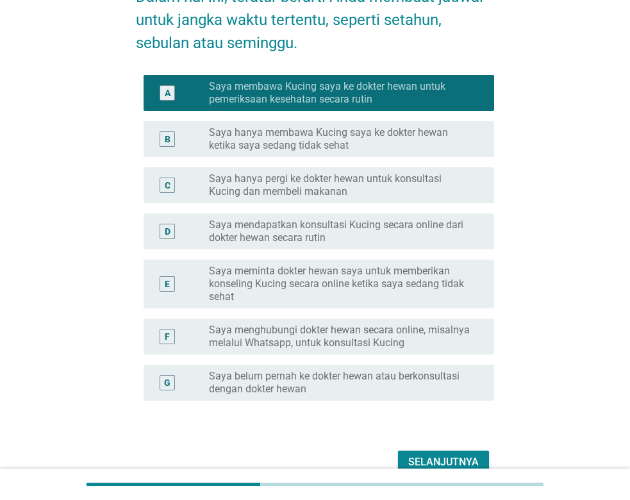
click at [445, 451] on button "Selanjutnya" at bounding box center [443, 461] width 91 height 23
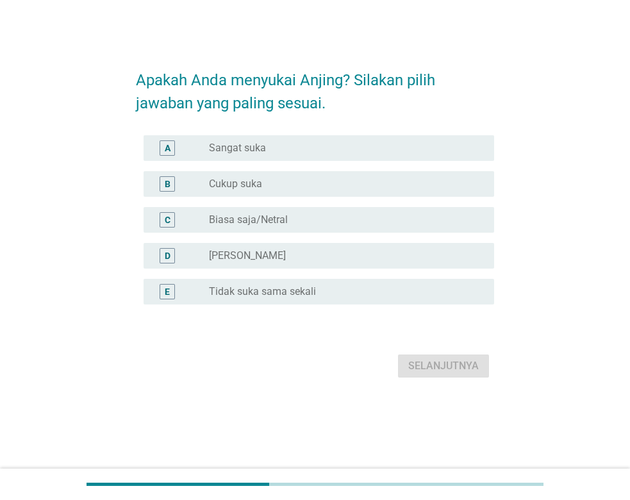
scroll to position [0, 0]
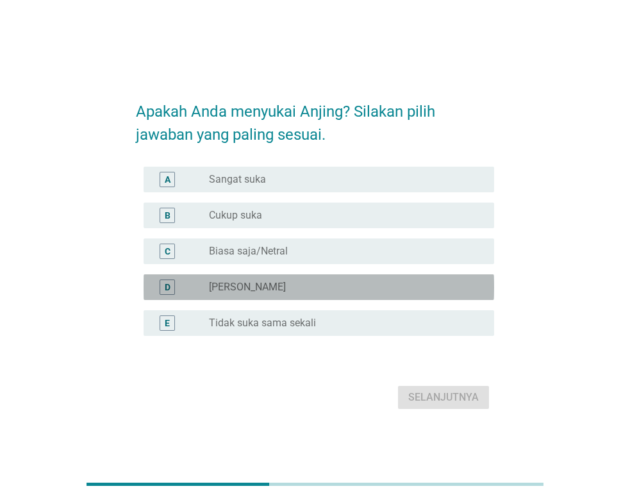
click at [331, 288] on div "radio_button_unchecked Kurang Suka" at bounding box center [341, 287] width 265 height 13
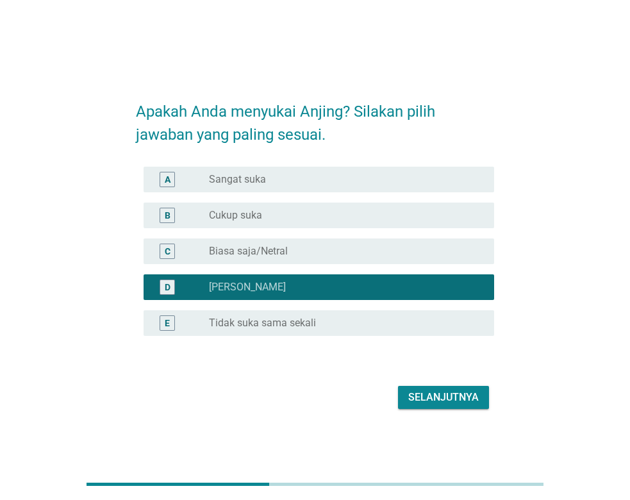
click at [442, 388] on button "Selanjutnya" at bounding box center [443, 397] width 91 height 23
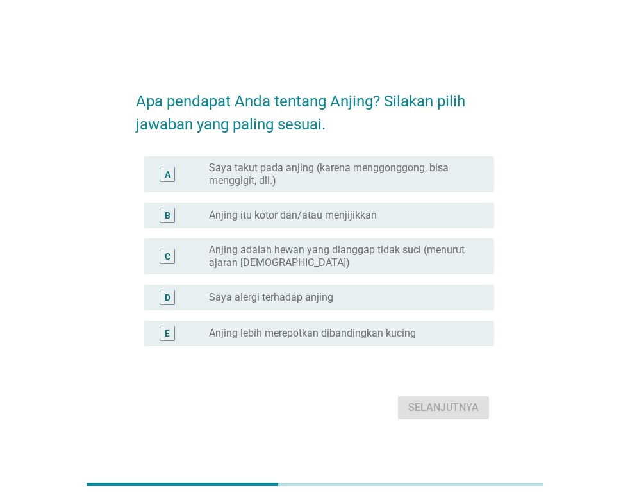
click at [337, 300] on div "radio_button_unchecked Saya alergi terhadap anjing" at bounding box center [341, 297] width 265 height 13
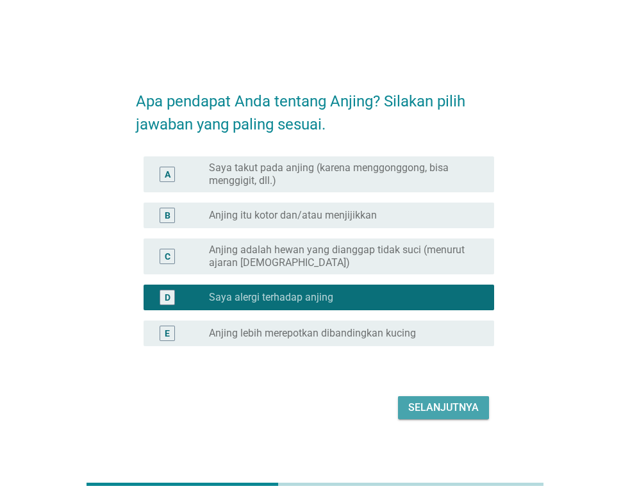
click at [439, 403] on div "Selanjutnya" at bounding box center [443, 407] width 70 height 15
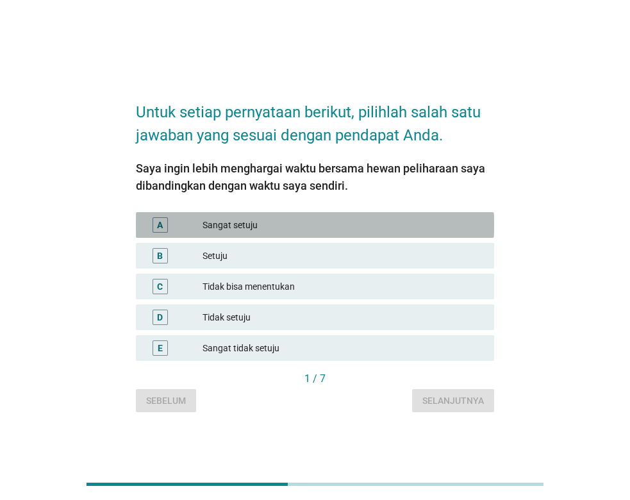
click at [304, 230] on div "Sangat setuju" at bounding box center [342, 224] width 281 height 15
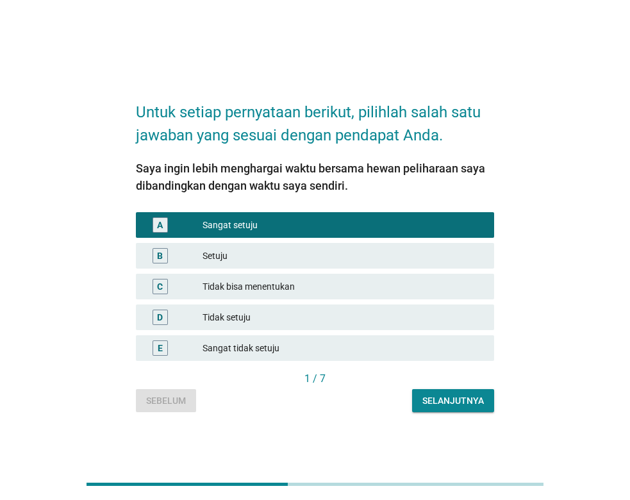
click at [441, 398] on div "Selanjutnya" at bounding box center [452, 400] width 61 height 13
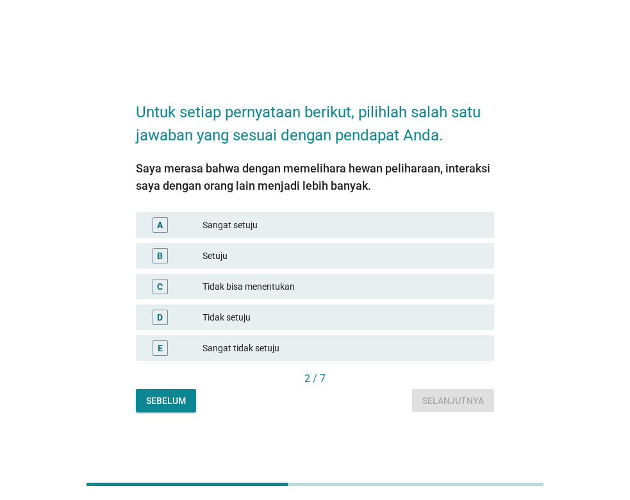
click at [251, 223] on div "Sangat setuju" at bounding box center [342, 224] width 281 height 15
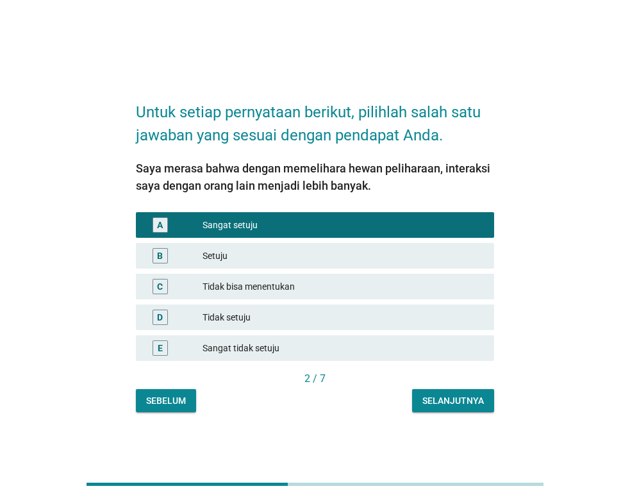
click at [448, 395] on div "Selanjutnya" at bounding box center [452, 400] width 61 height 13
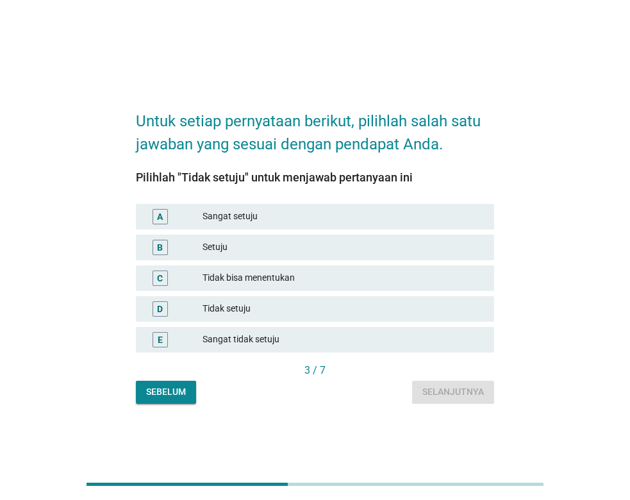
click at [317, 309] on div "Tidak setuju" at bounding box center [342, 308] width 281 height 15
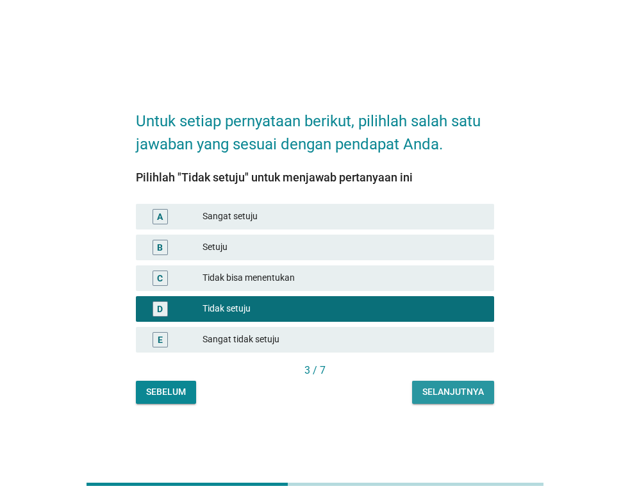
click at [448, 387] on div "Selanjutnya" at bounding box center [452, 391] width 61 height 13
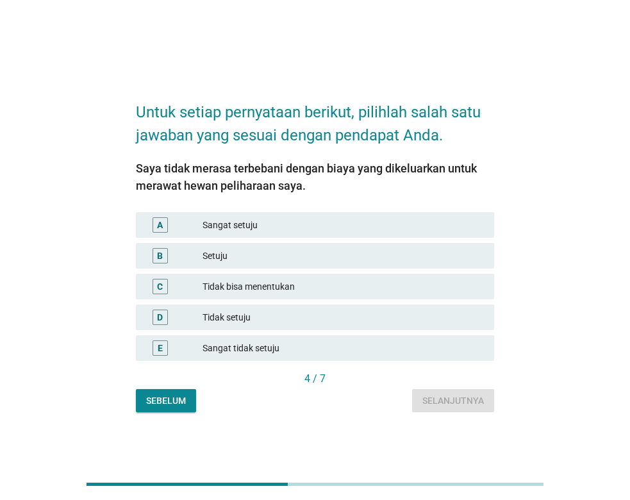
click at [323, 257] on div "Setuju" at bounding box center [342, 255] width 281 height 15
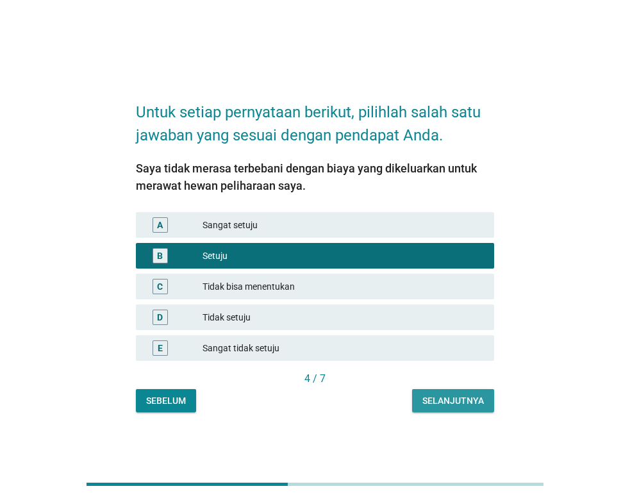
drag, startPoint x: 456, startPoint y: 400, endPoint x: 437, endPoint y: 396, distance: 19.1
click at [457, 400] on div "Selanjutnya" at bounding box center [452, 400] width 61 height 13
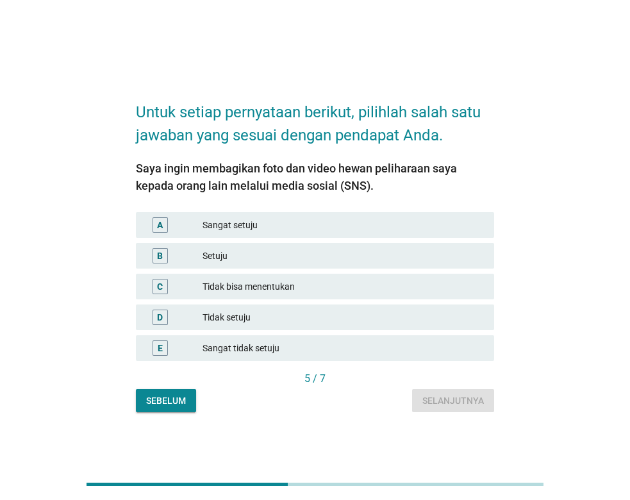
click at [327, 220] on div "Sangat setuju" at bounding box center [342, 224] width 281 height 15
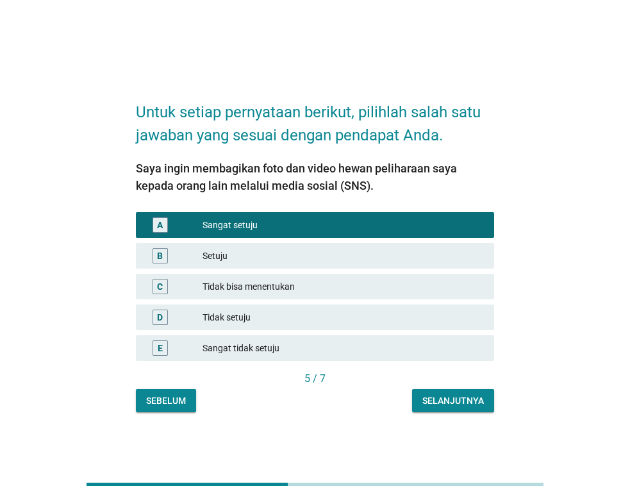
click at [450, 393] on button "Selanjutnya" at bounding box center [453, 400] width 82 height 23
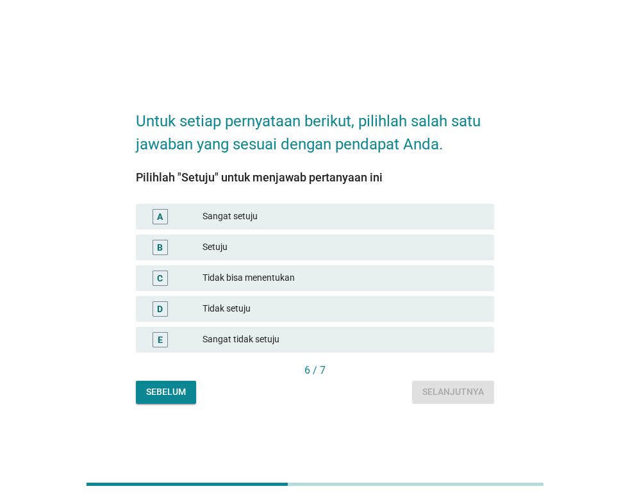
click at [301, 245] on div "Setuju" at bounding box center [342, 247] width 281 height 15
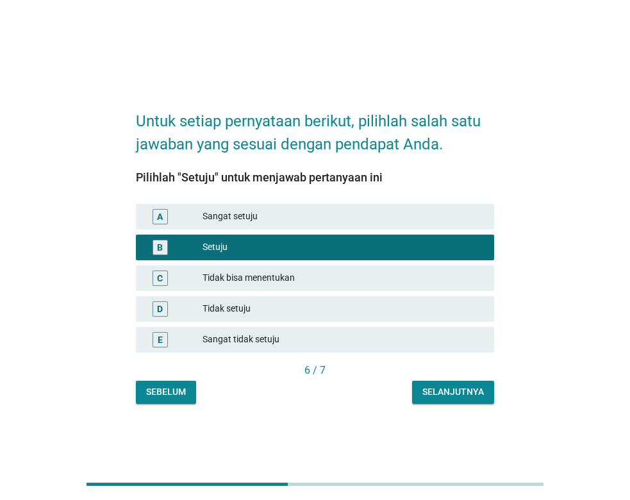
click at [449, 381] on button "Selanjutnya" at bounding box center [453, 391] width 82 height 23
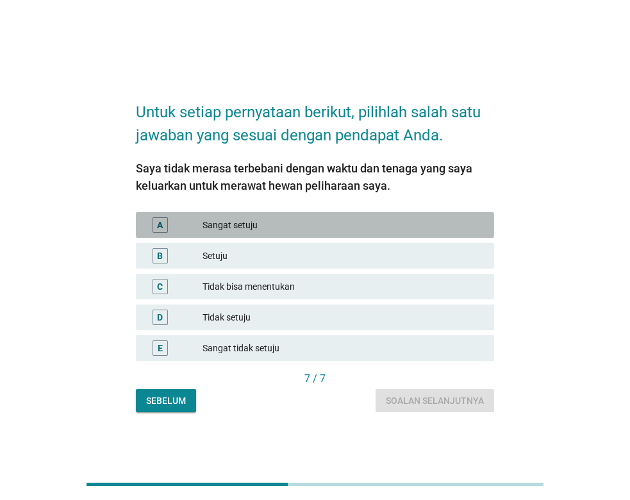
click at [305, 218] on div "Sangat setuju" at bounding box center [342, 224] width 281 height 15
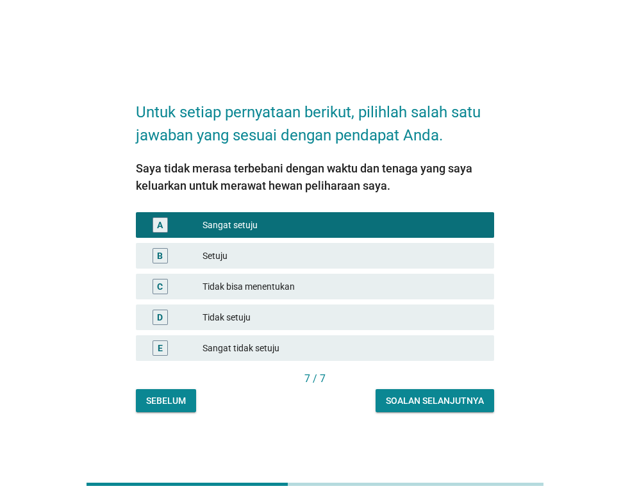
click at [436, 409] on button "Soalan selanjutnya" at bounding box center [434, 400] width 118 height 23
